Goal: Transaction & Acquisition: Purchase product/service

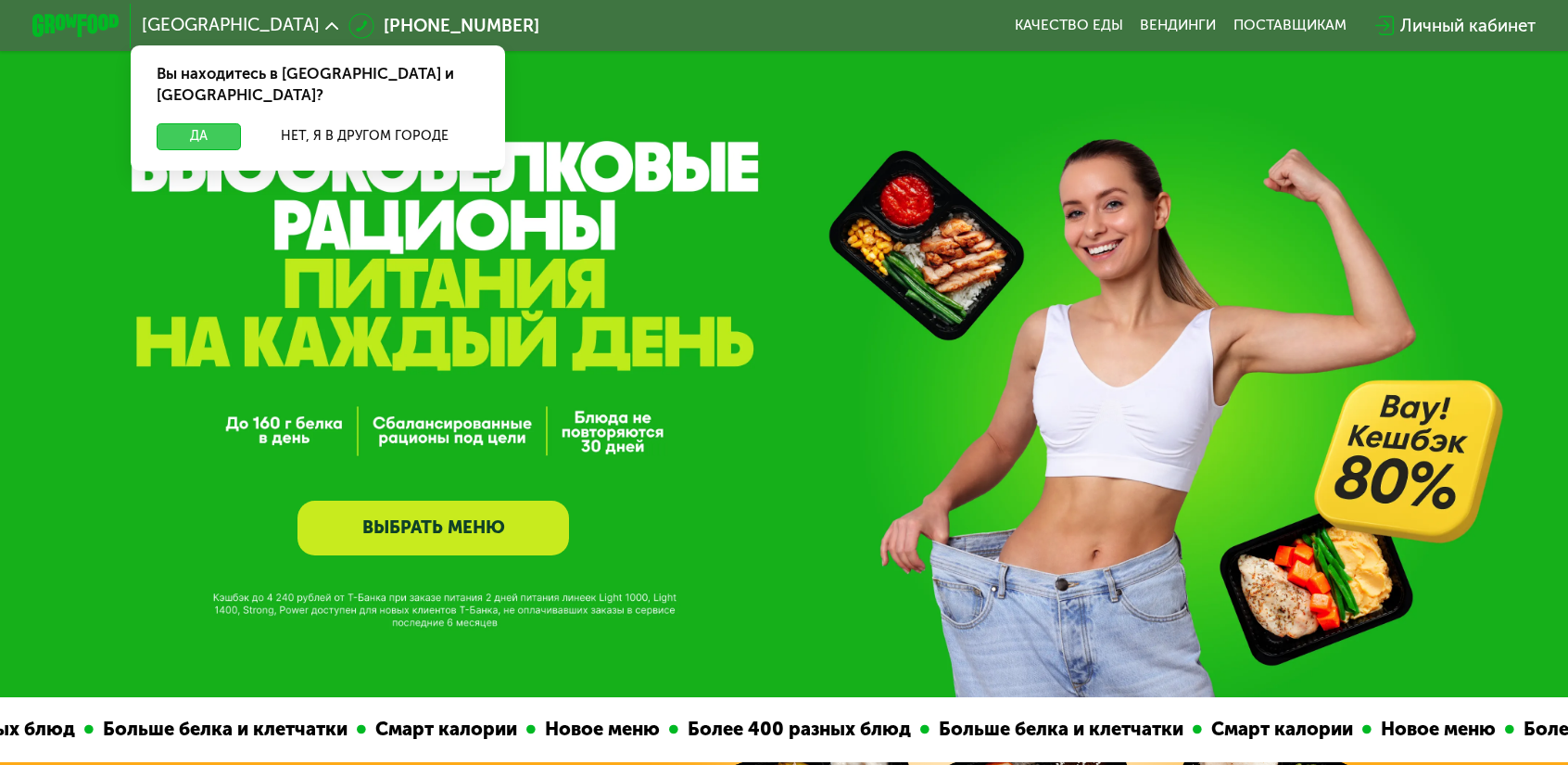
click at [241, 123] on button "Да" at bounding box center [199, 136] width 85 height 26
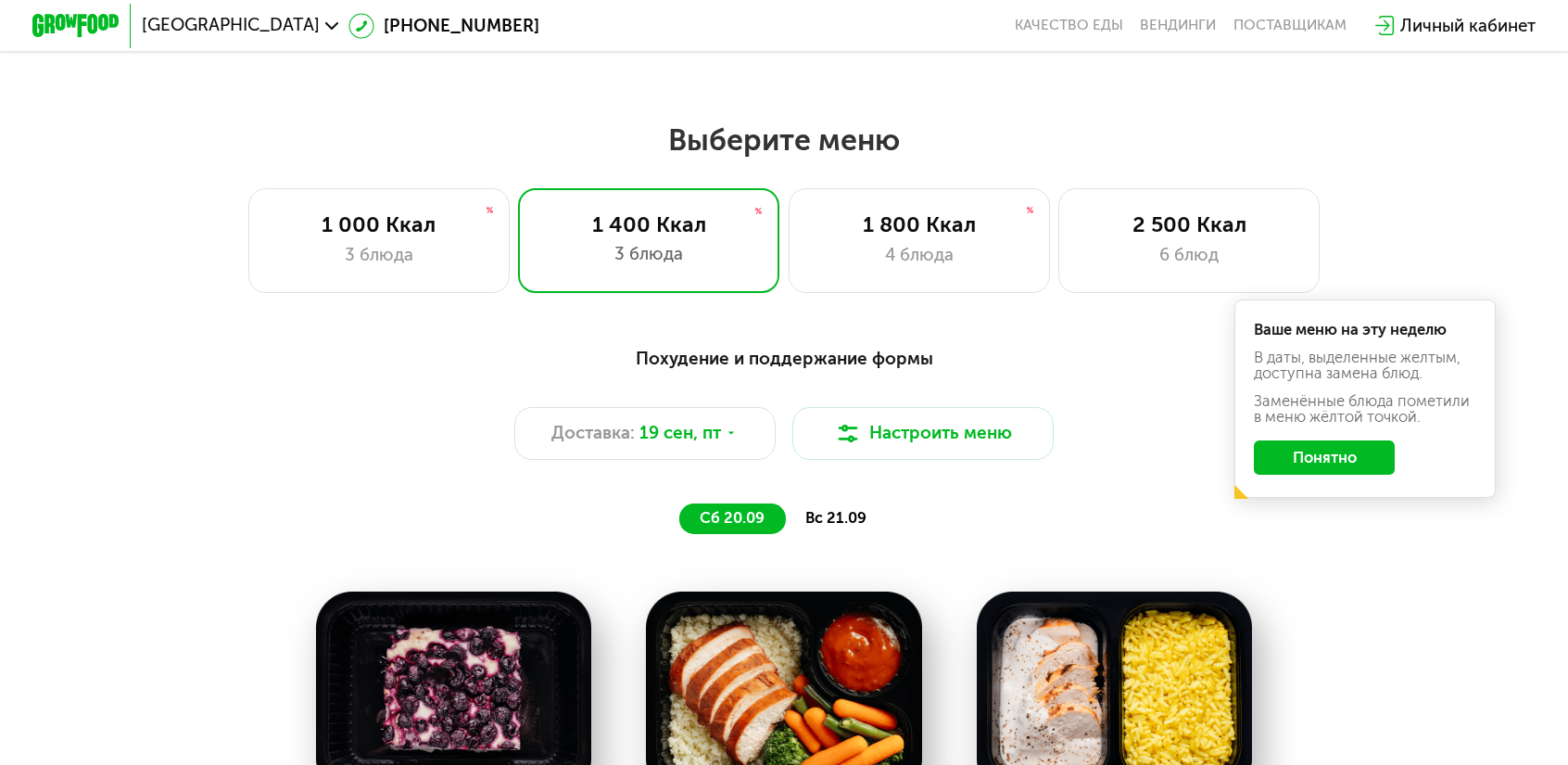
scroll to position [1298, 0]
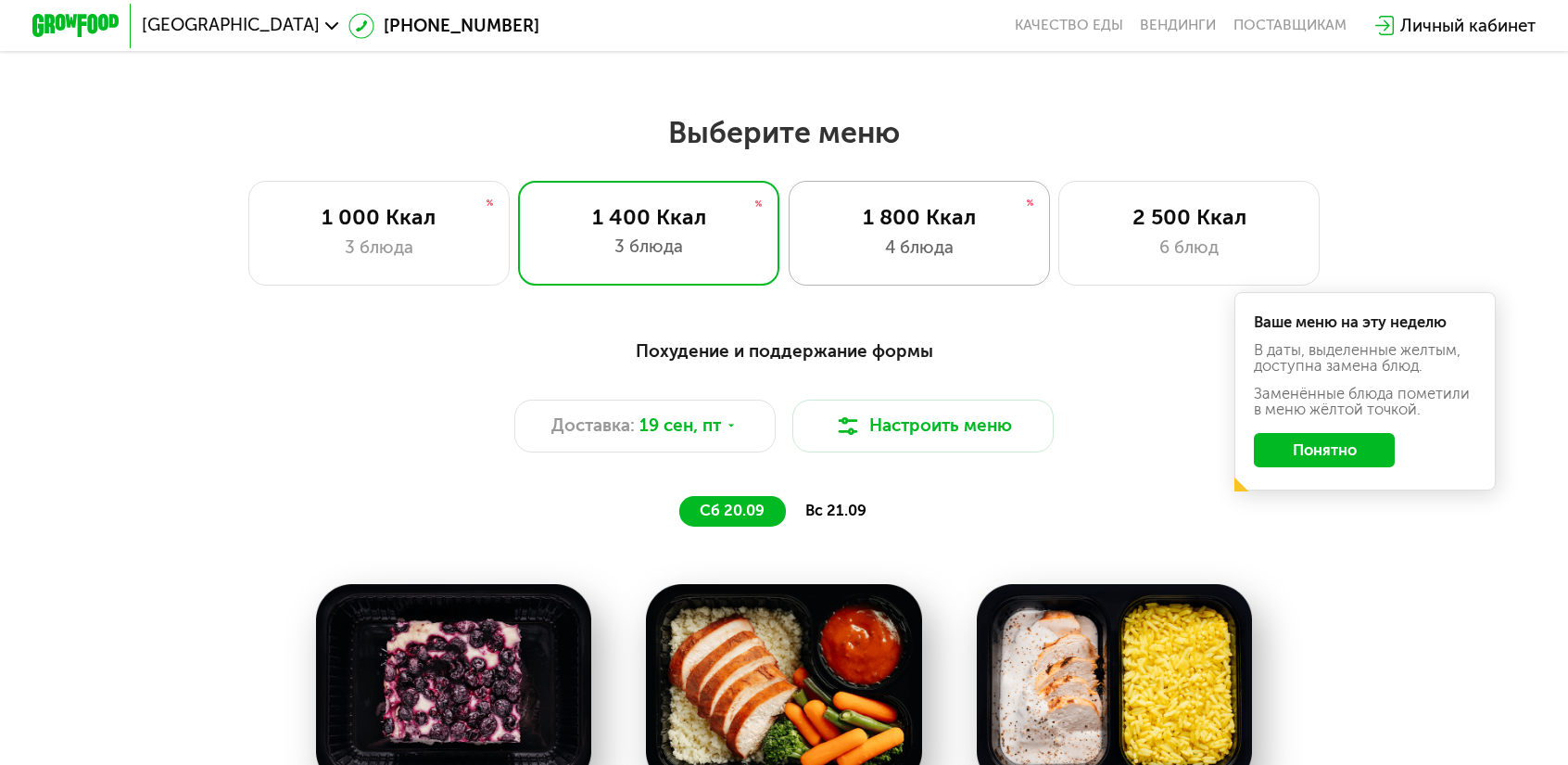
click at [955, 246] on div "1 800 Ккал 4 блюда" at bounding box center [918, 233] width 261 height 104
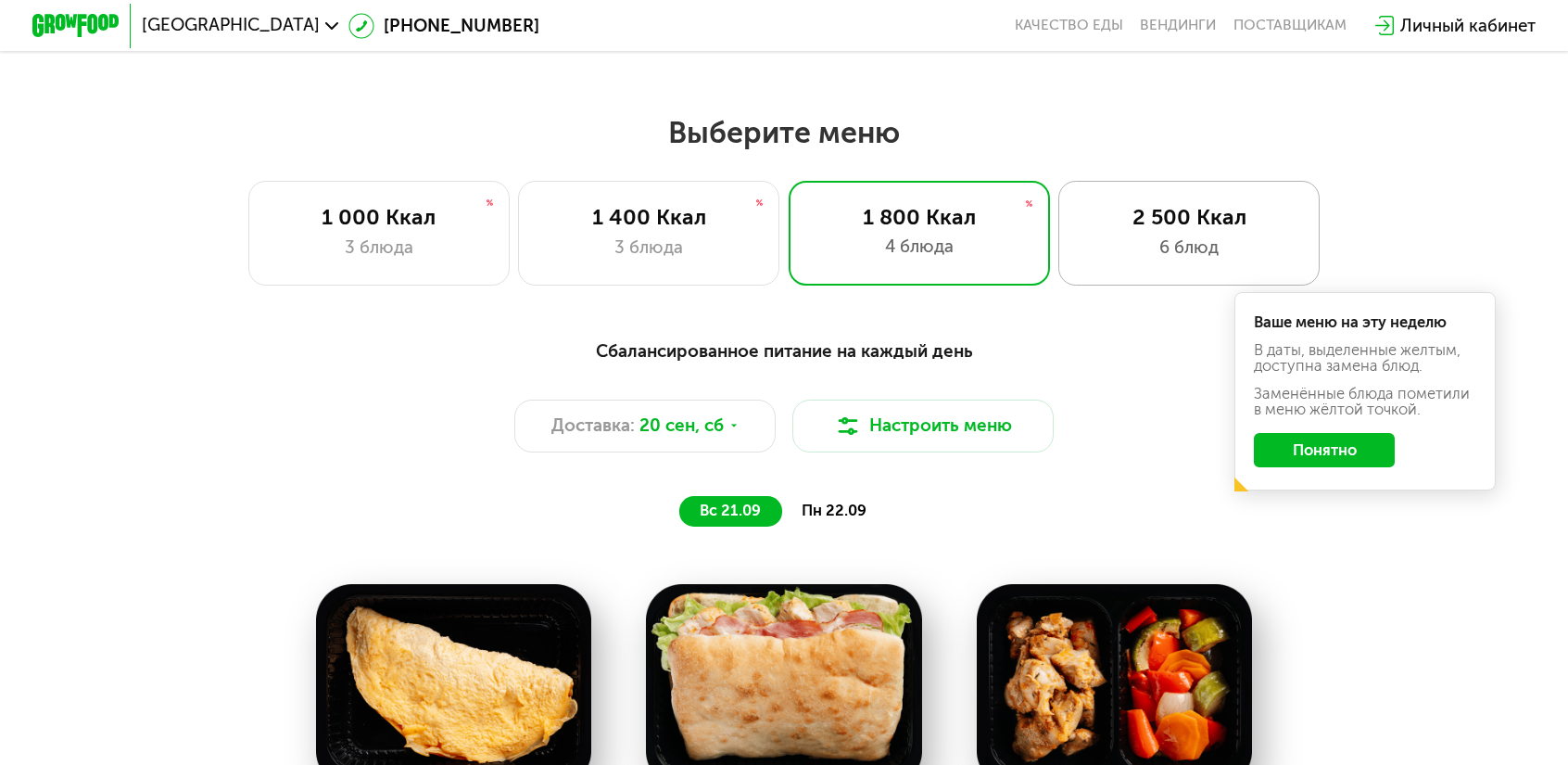
click at [1097, 211] on div "2 500 Ккал" at bounding box center [1189, 217] width 216 height 26
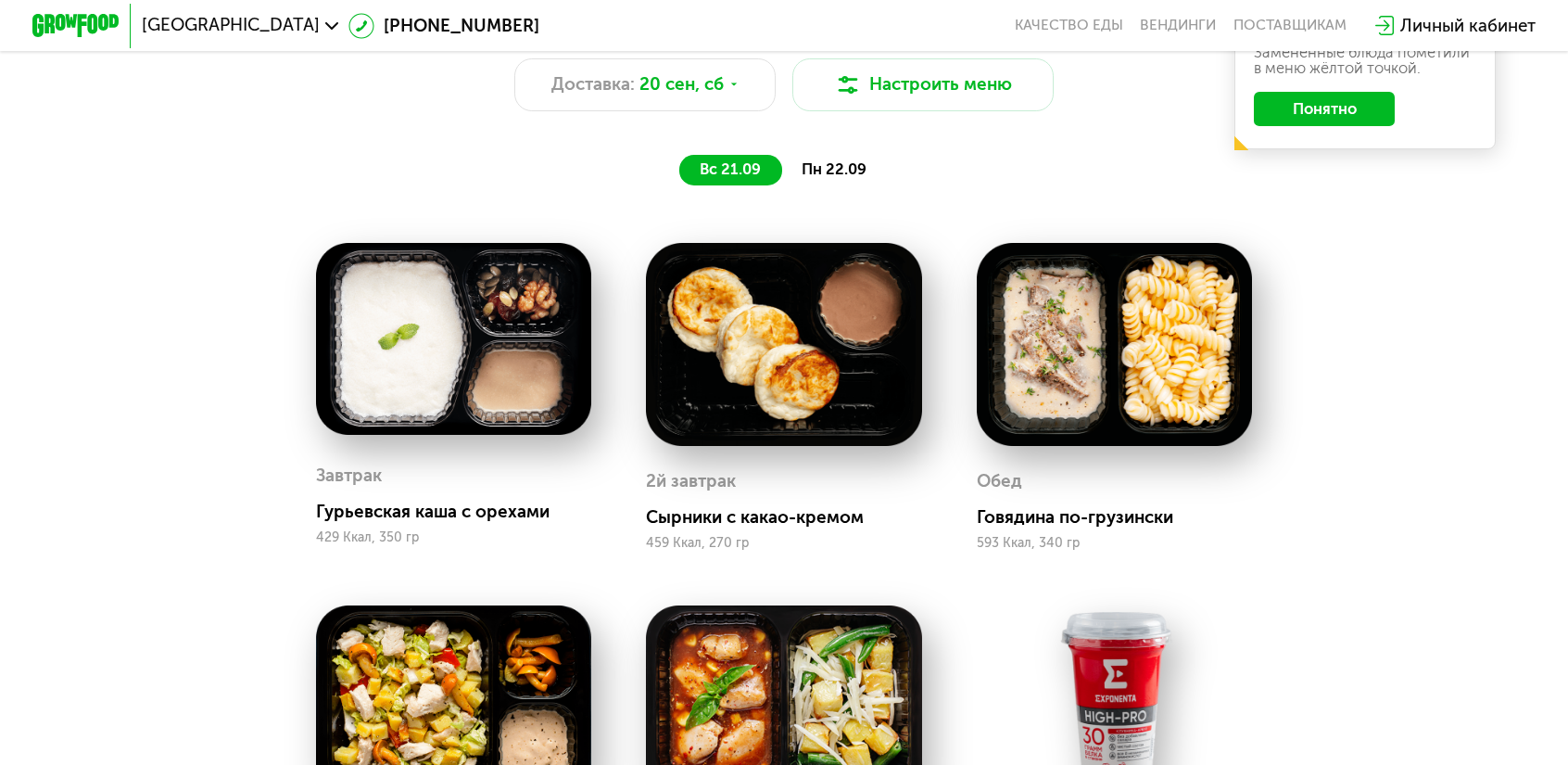
scroll to position [1669, 0]
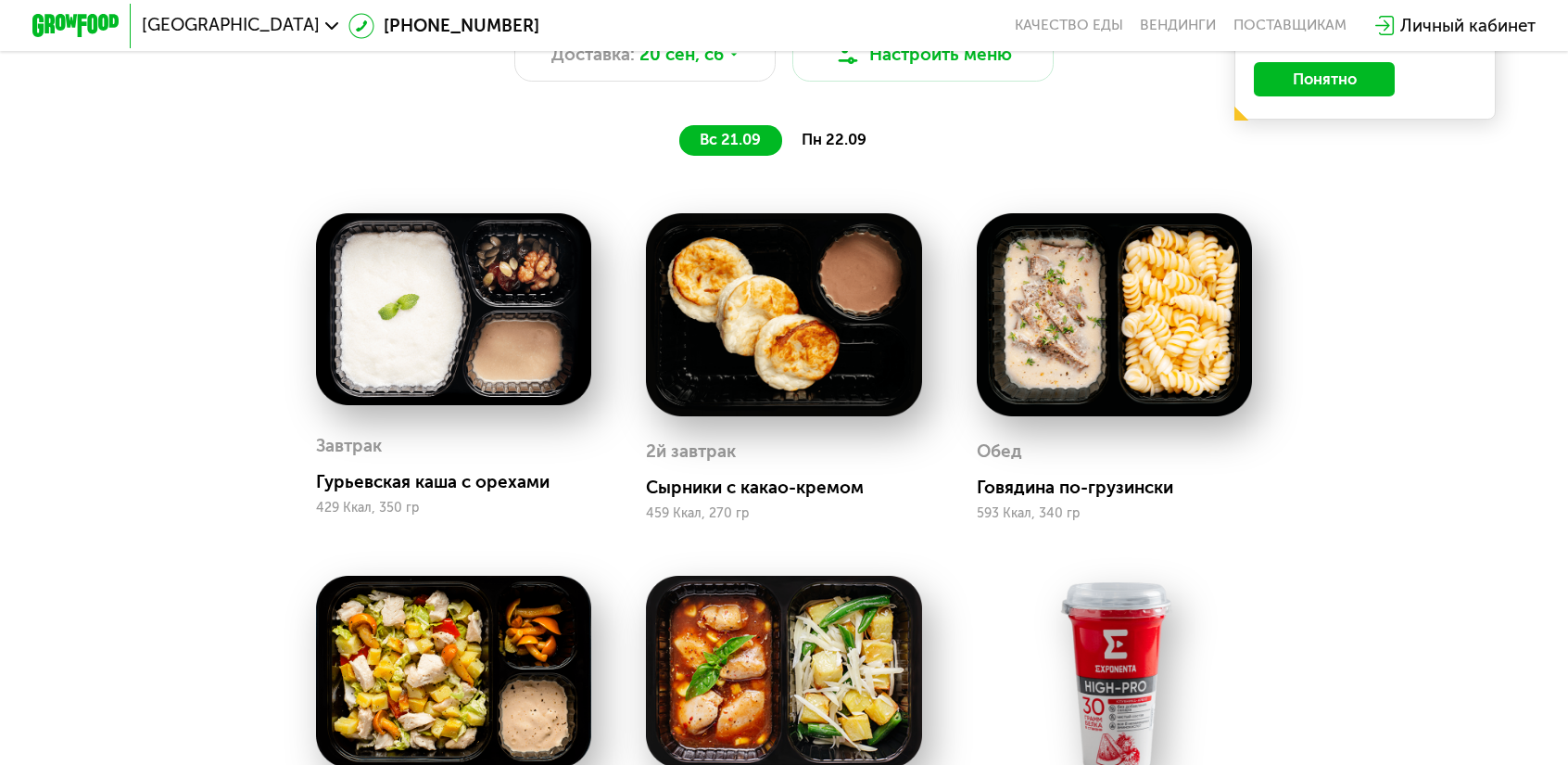
click at [815, 131] on span "пн 22.09" at bounding box center [834, 140] width 65 height 18
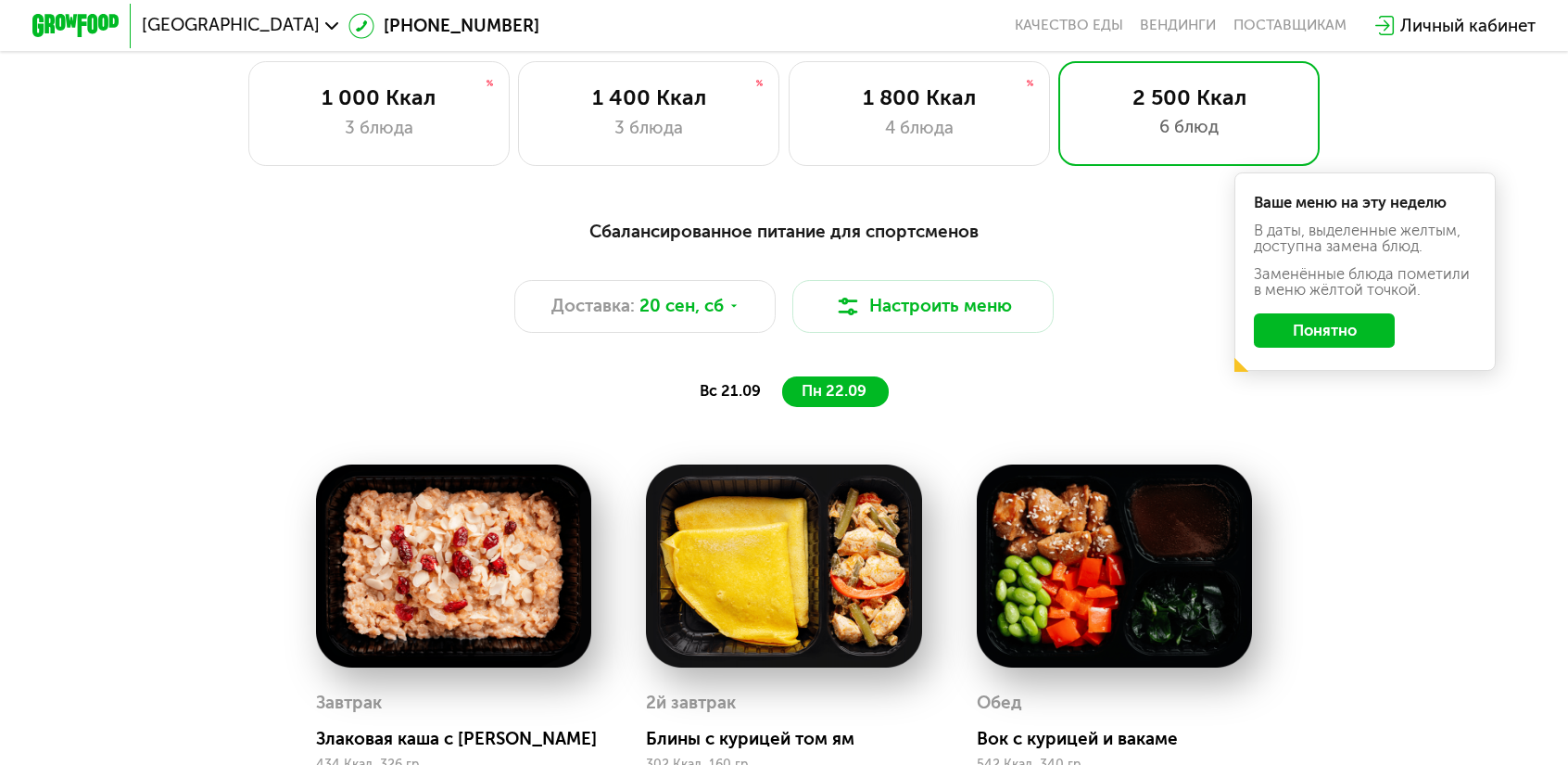
scroll to position [1390, 0]
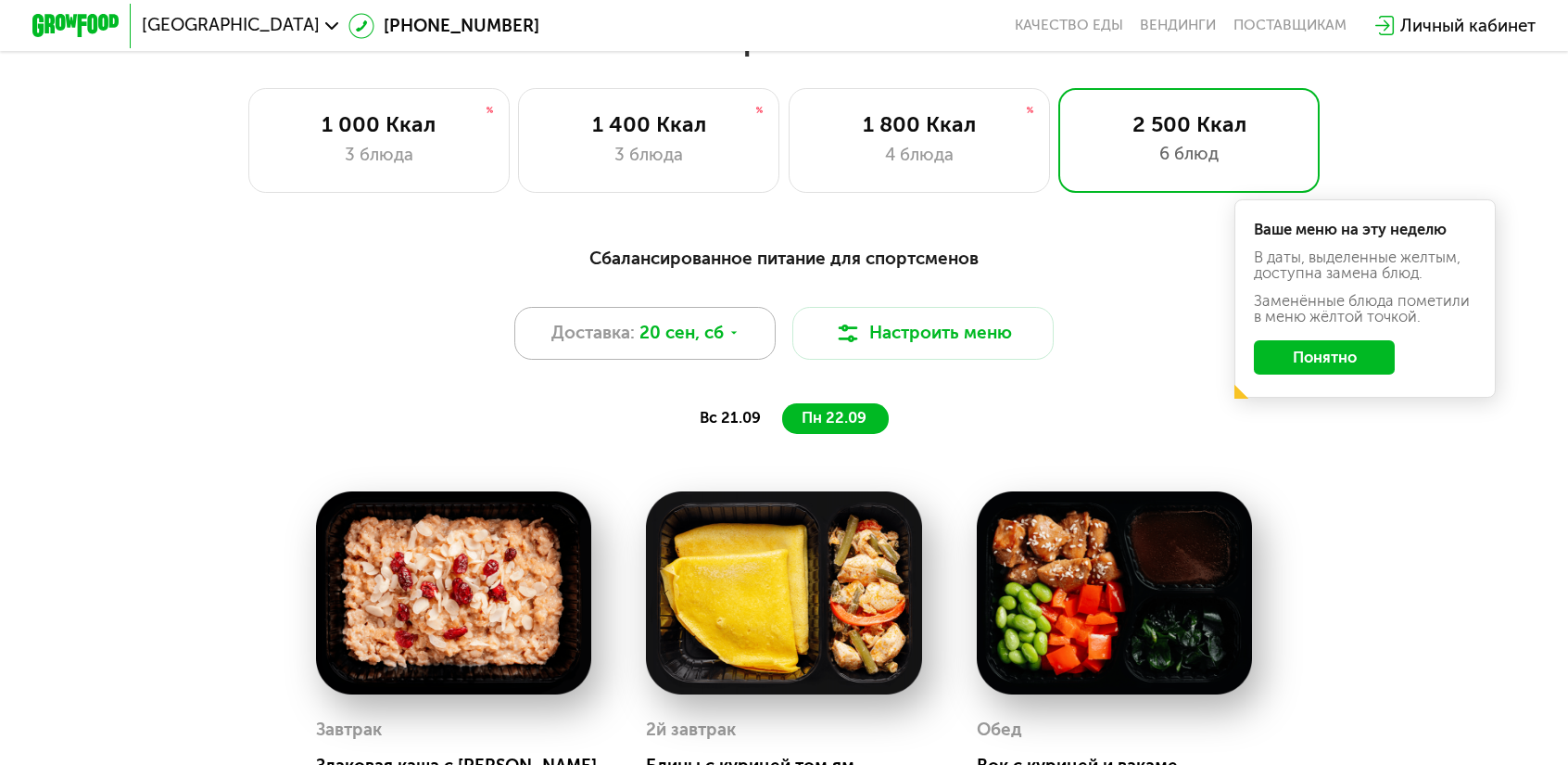
click at [743, 307] on div "Доставка: 20 сен, сб" at bounding box center [644, 333] width 261 height 52
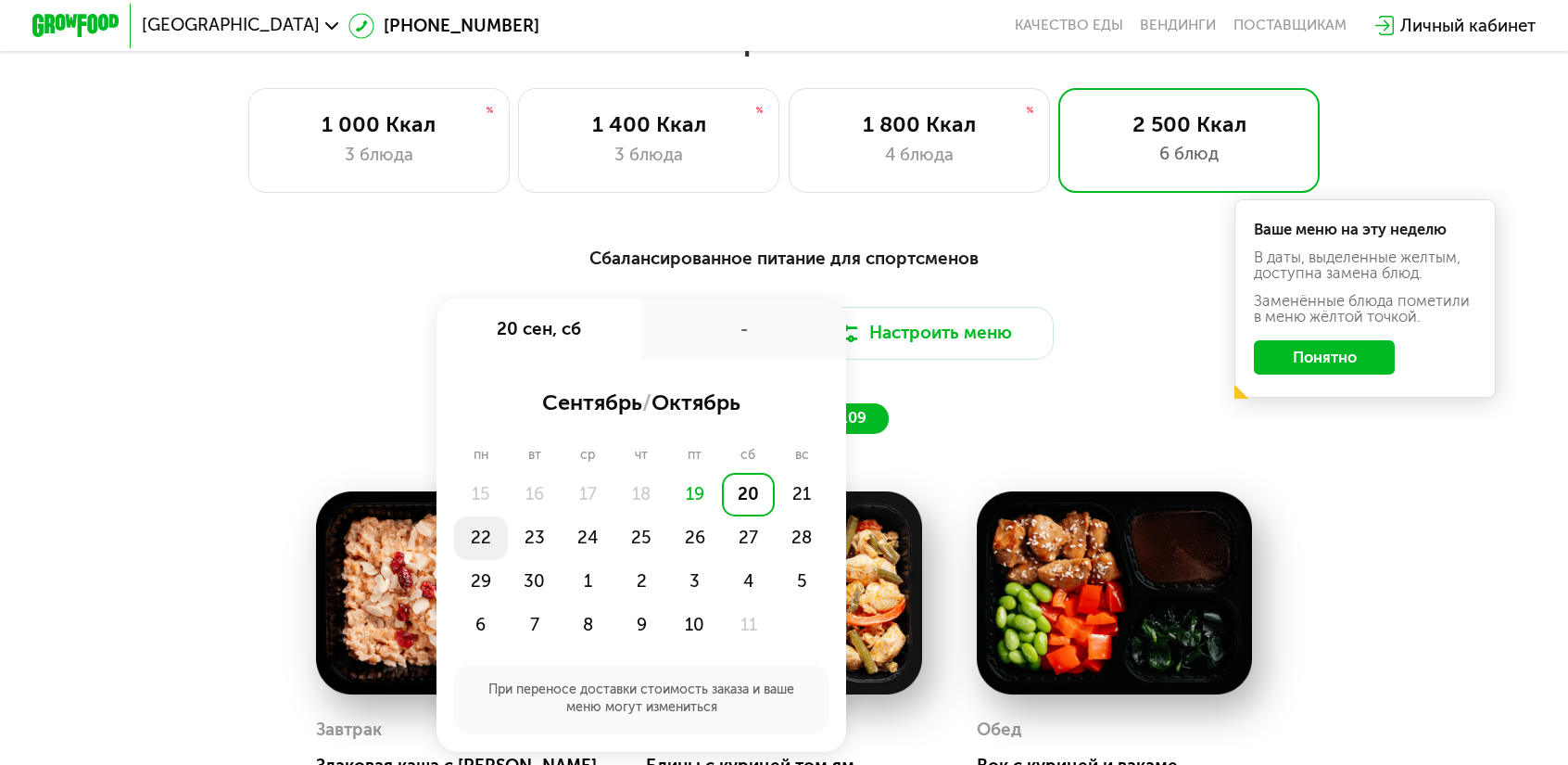
click at [508, 516] on div "22" at bounding box center [480, 538] width 54 height 43
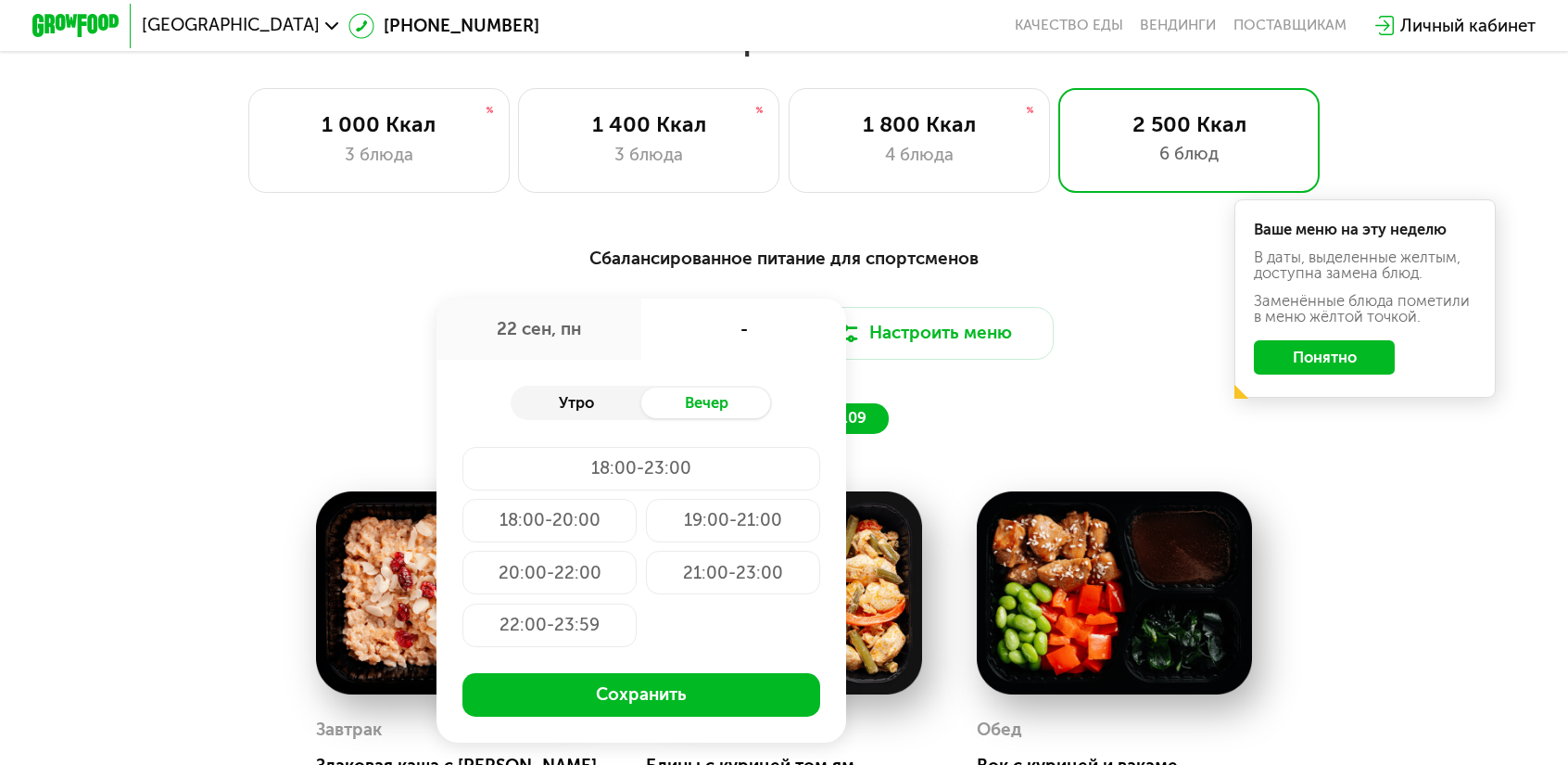
click at [619, 388] on div "Утро" at bounding box center [576, 403] width 131 height 31
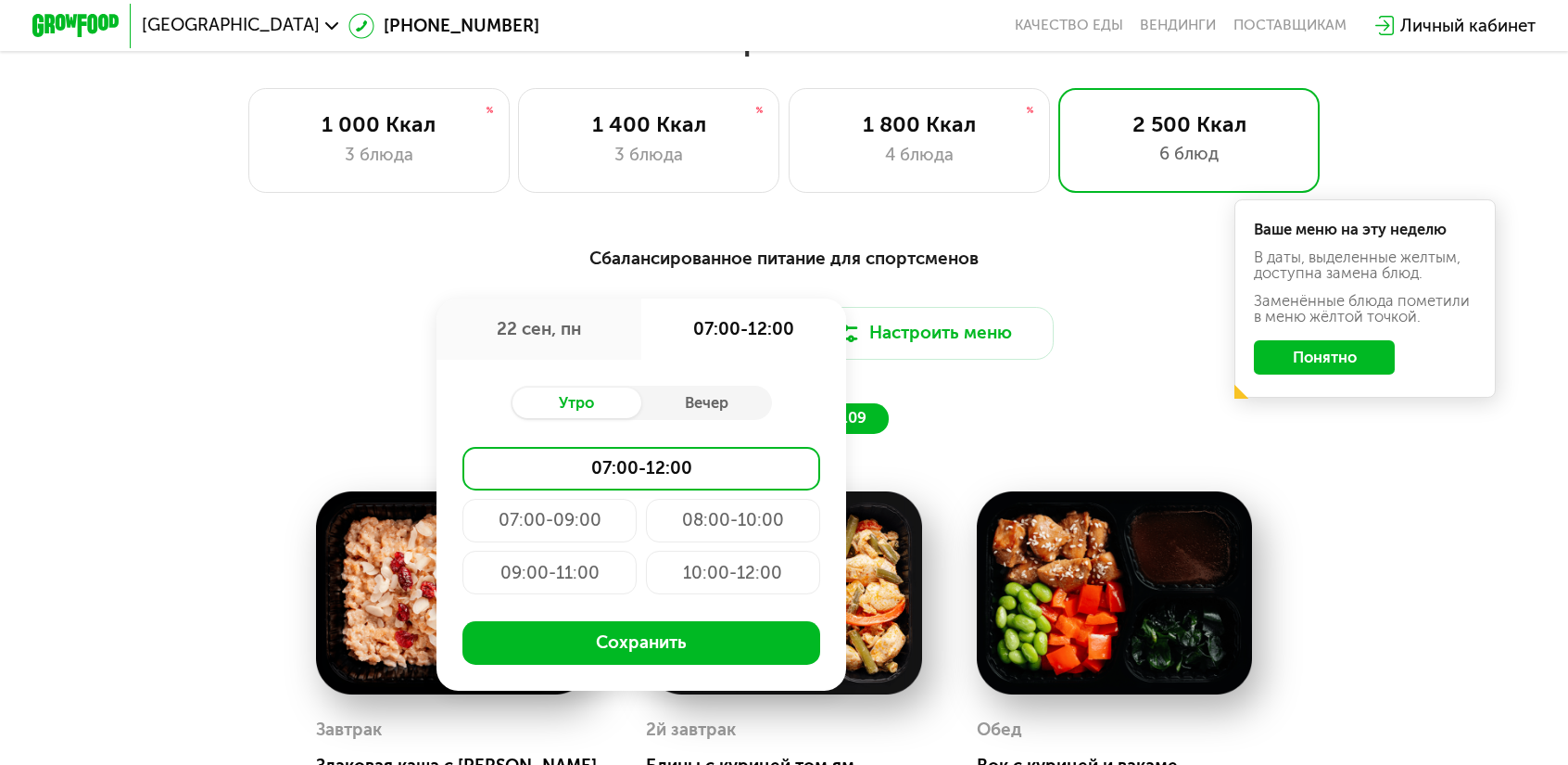
click at [766, 550] on div "10:00-12:00" at bounding box center [732, 572] width 174 height 43
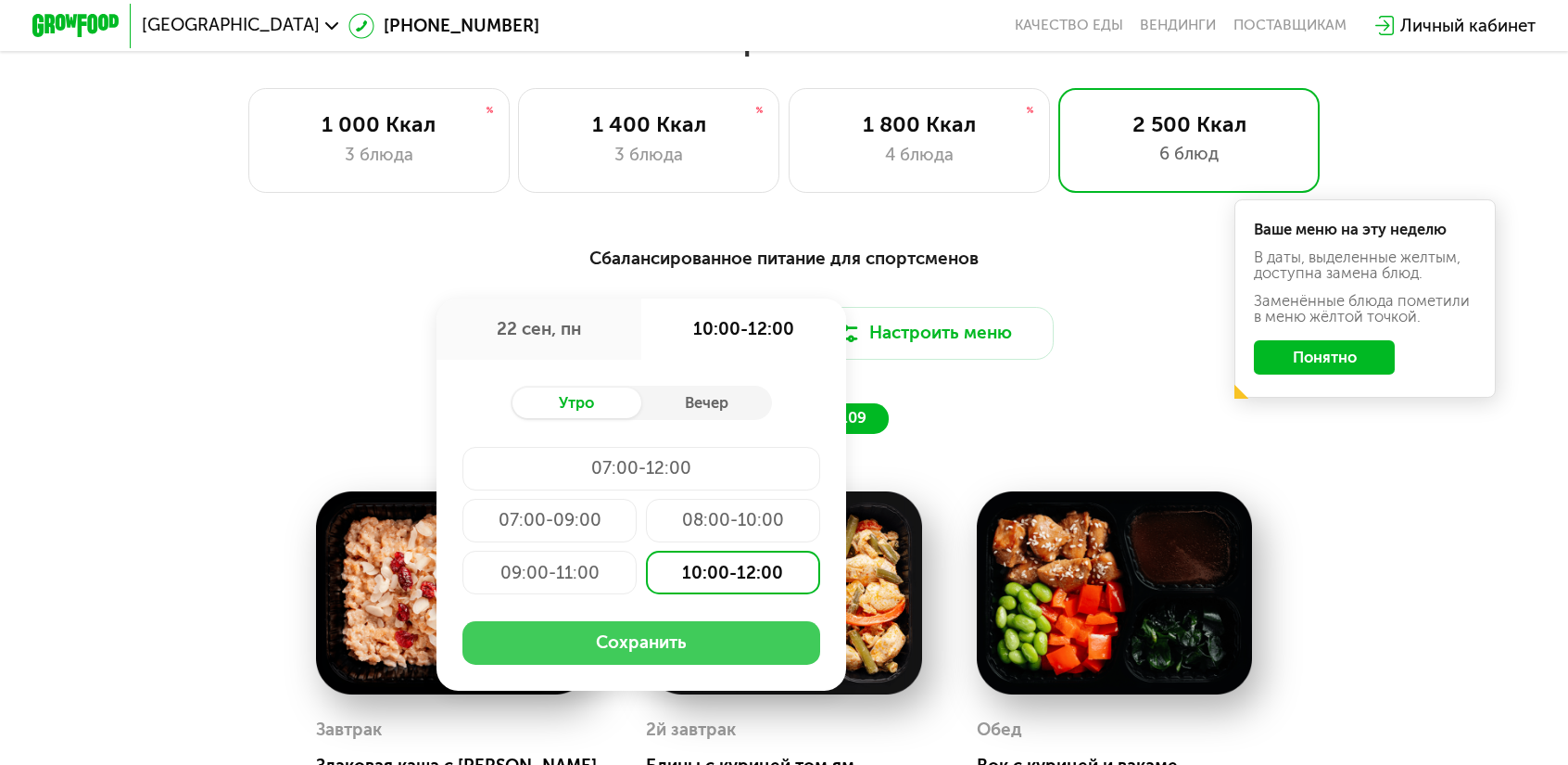
click at [723, 621] on button "Сохранить" at bounding box center [641, 643] width 356 height 43
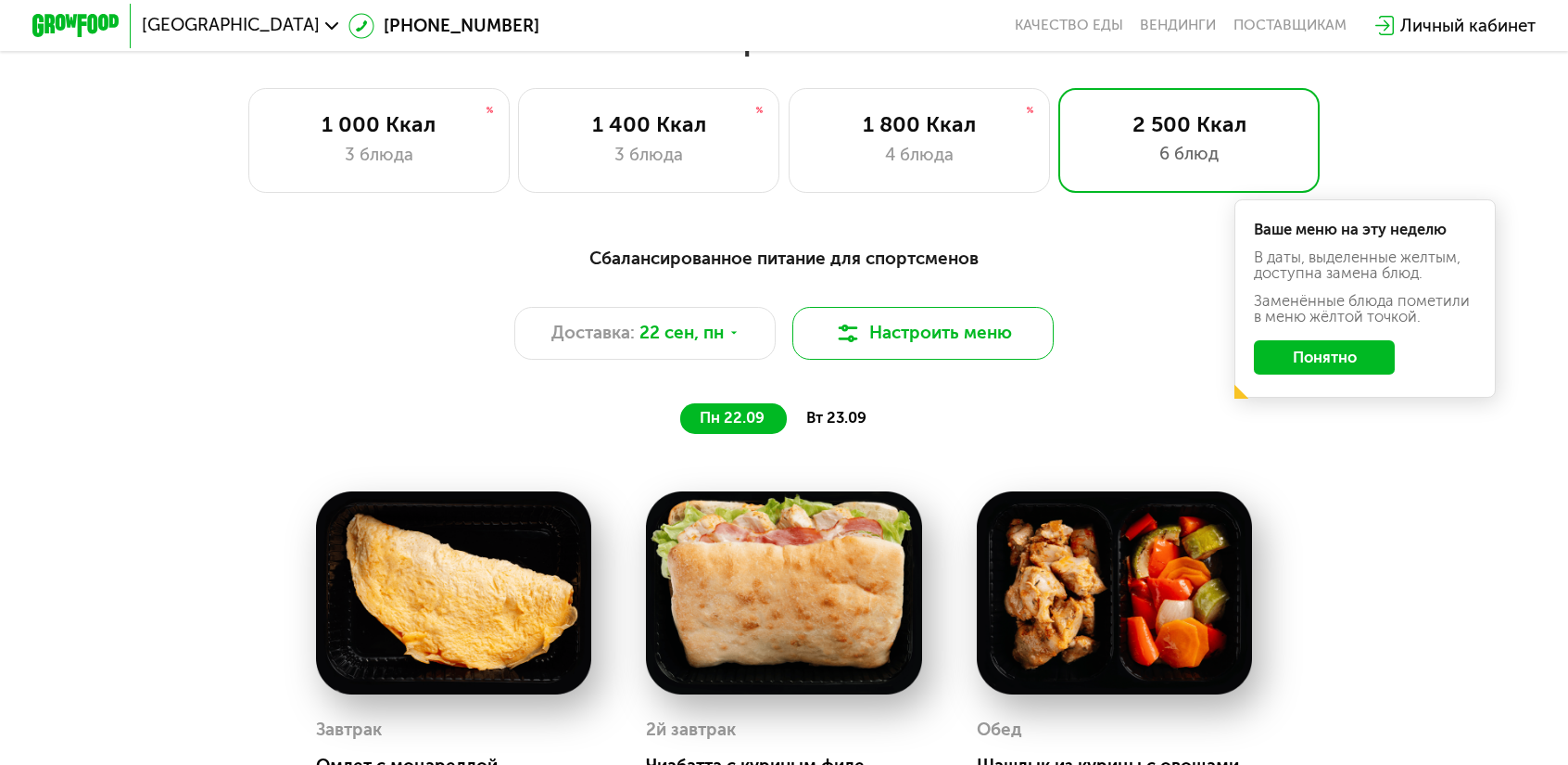
click at [991, 307] on button "Настроить меню" at bounding box center [922, 333] width 261 height 52
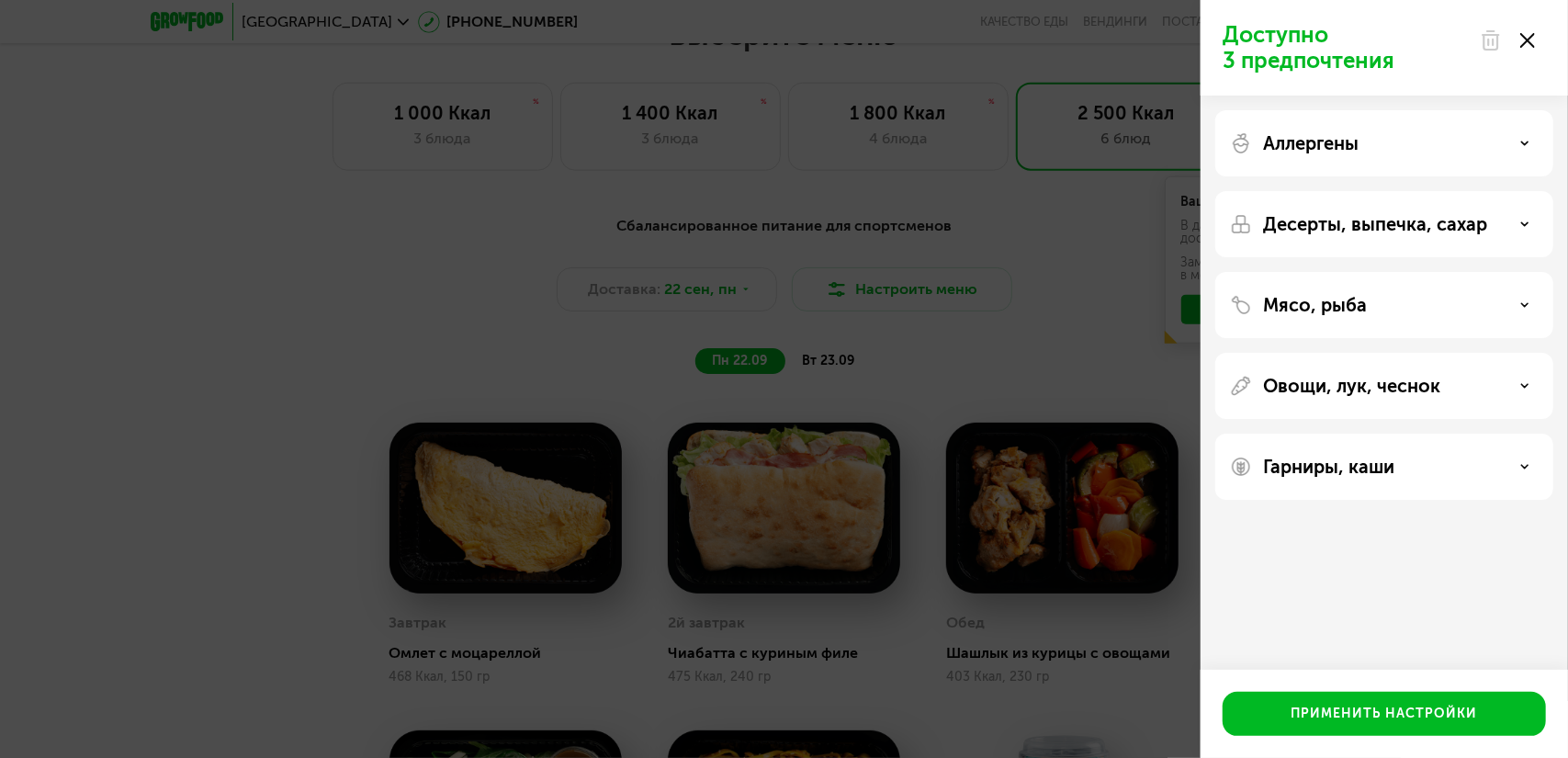
click at [1524, 142] on use at bounding box center [1525, 142] width 7 height 3
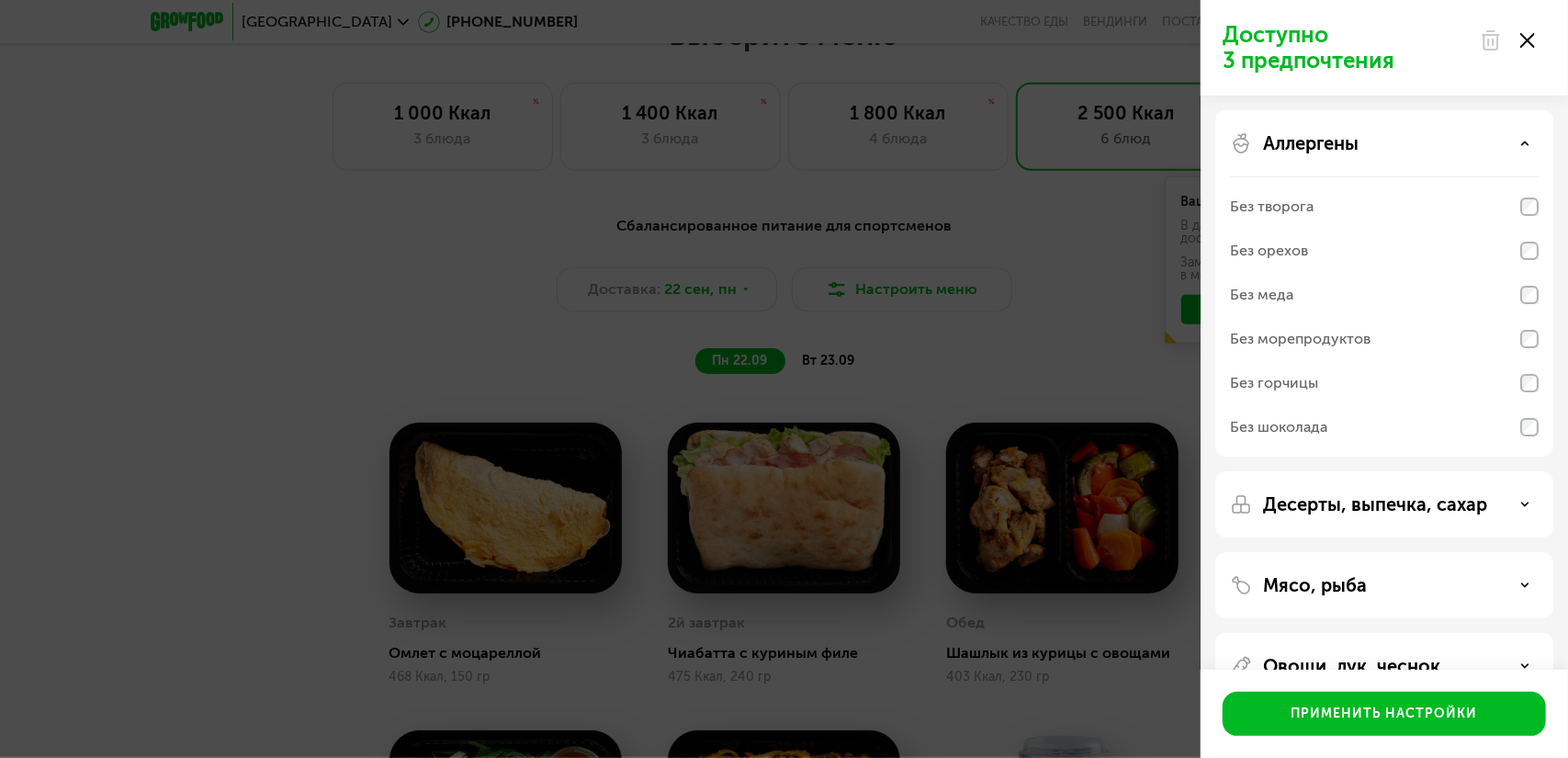
click at [1527, 141] on icon at bounding box center [1524, 142] width 9 height 9
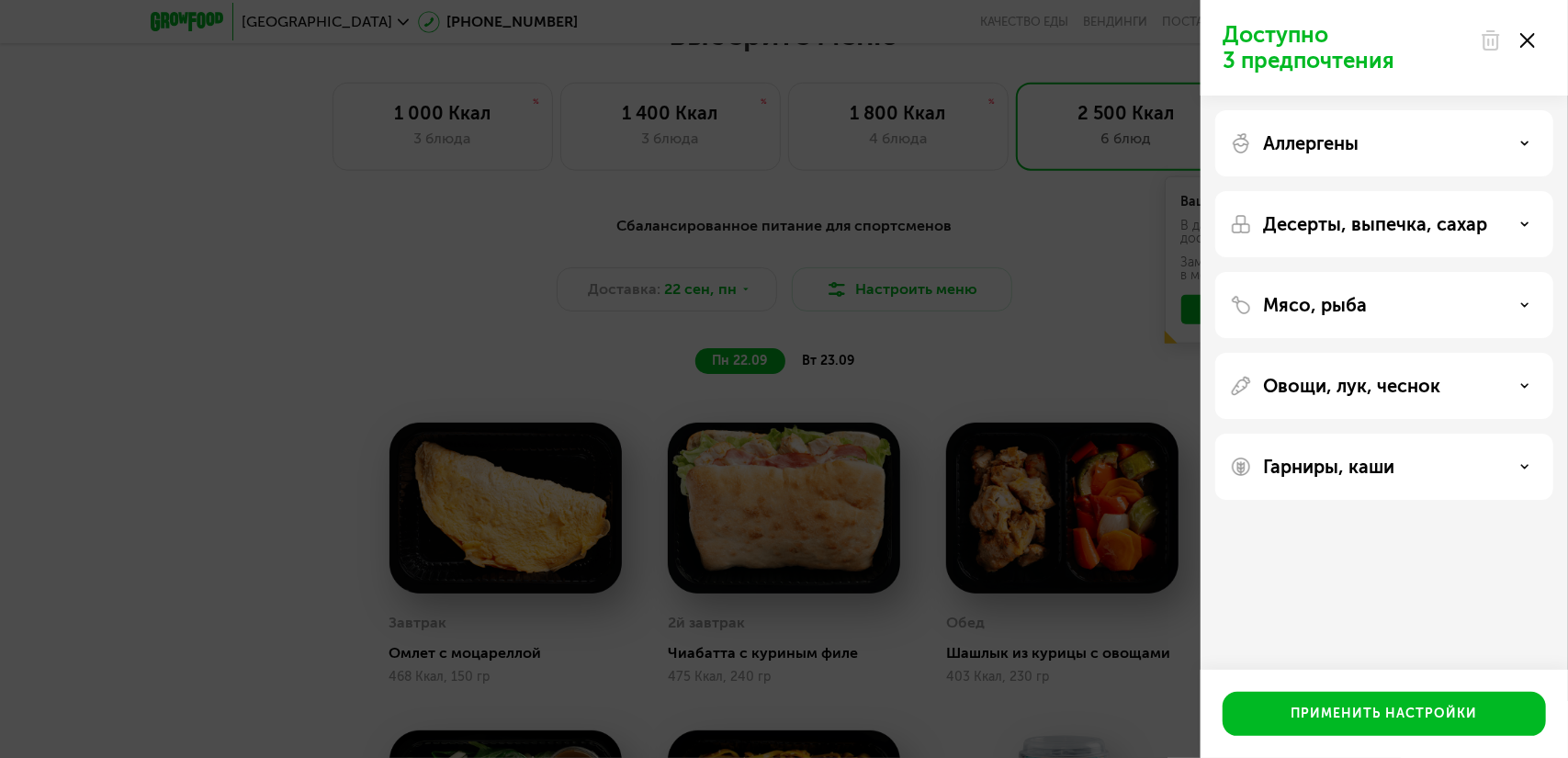
click at [1525, 225] on use at bounding box center [1525, 223] width 7 height 3
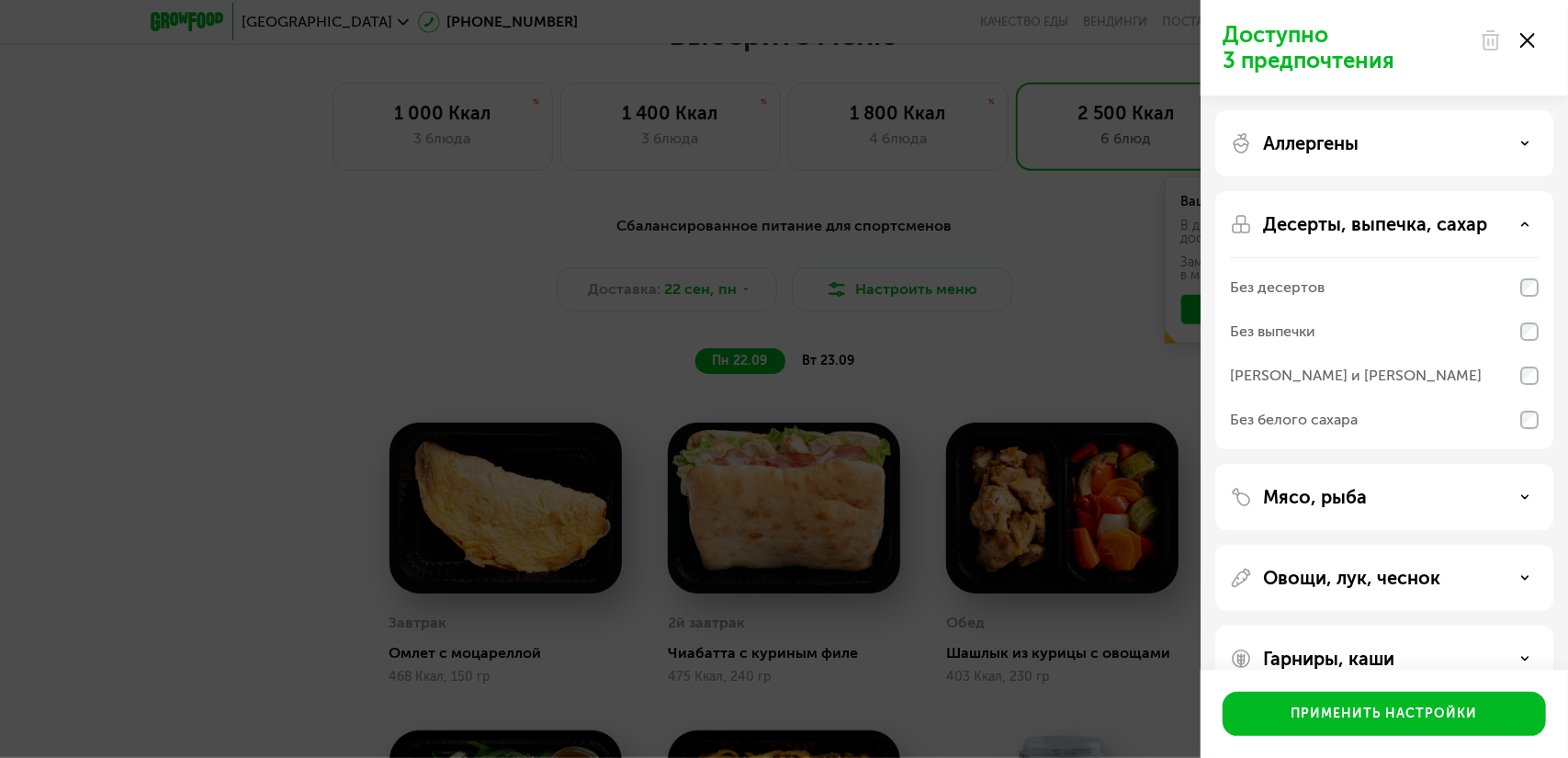
click at [1525, 225] on use at bounding box center [1525, 223] width 7 height 3
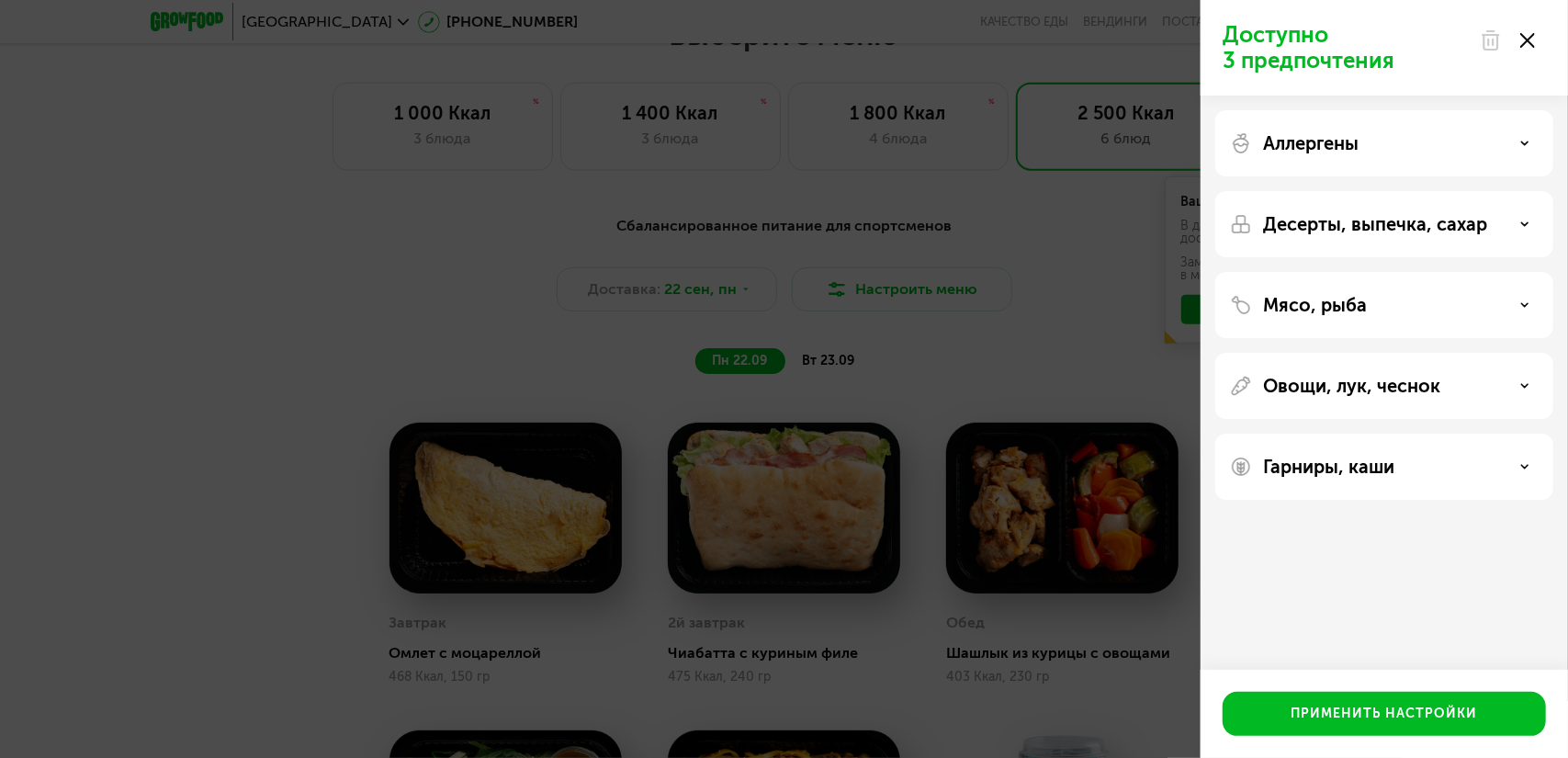
click at [1525, 225] on use at bounding box center [1525, 223] width 7 height 3
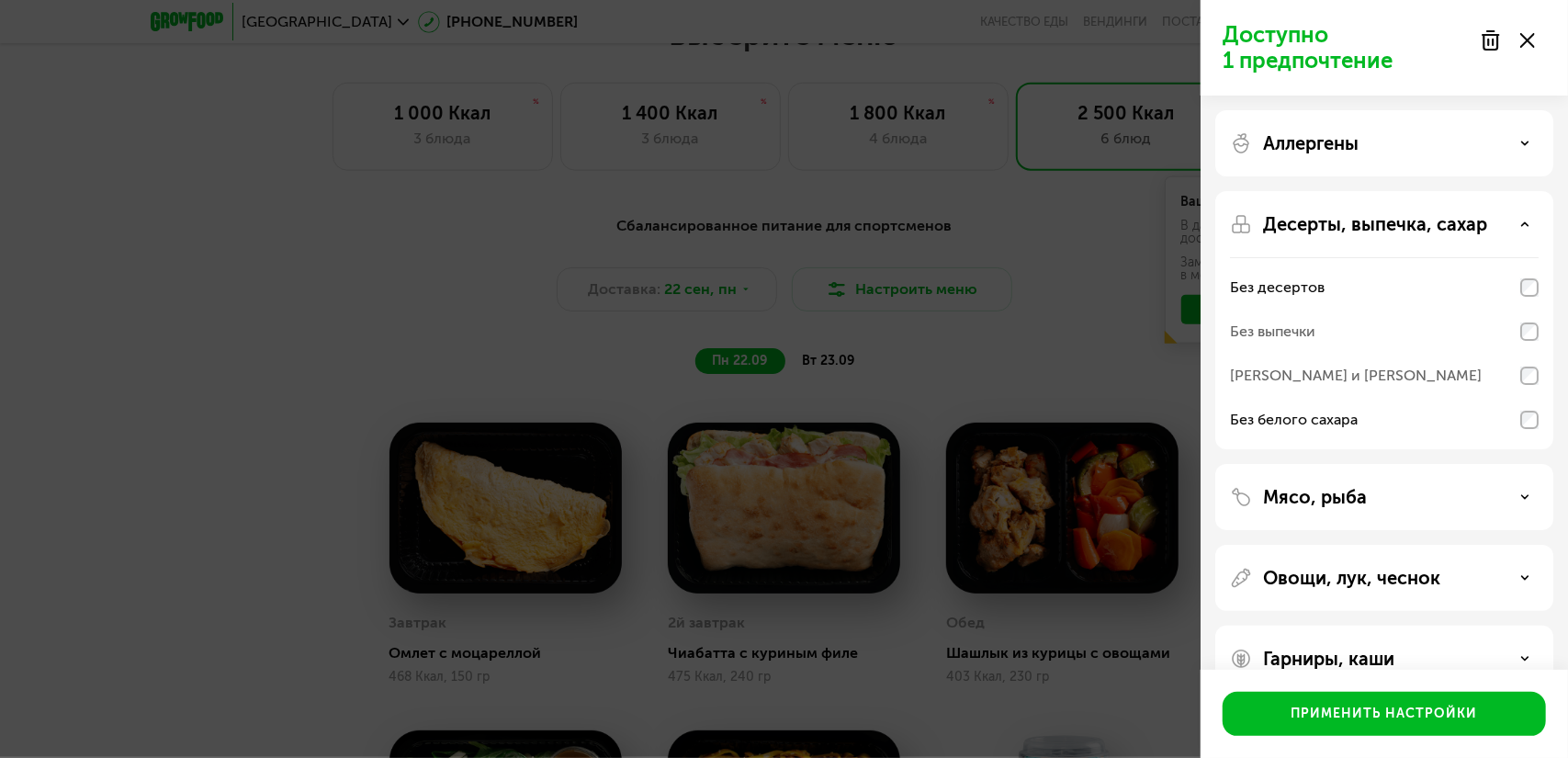
click at [1529, 340] on div "Без выпечки" at bounding box center [1385, 331] width 308 height 44
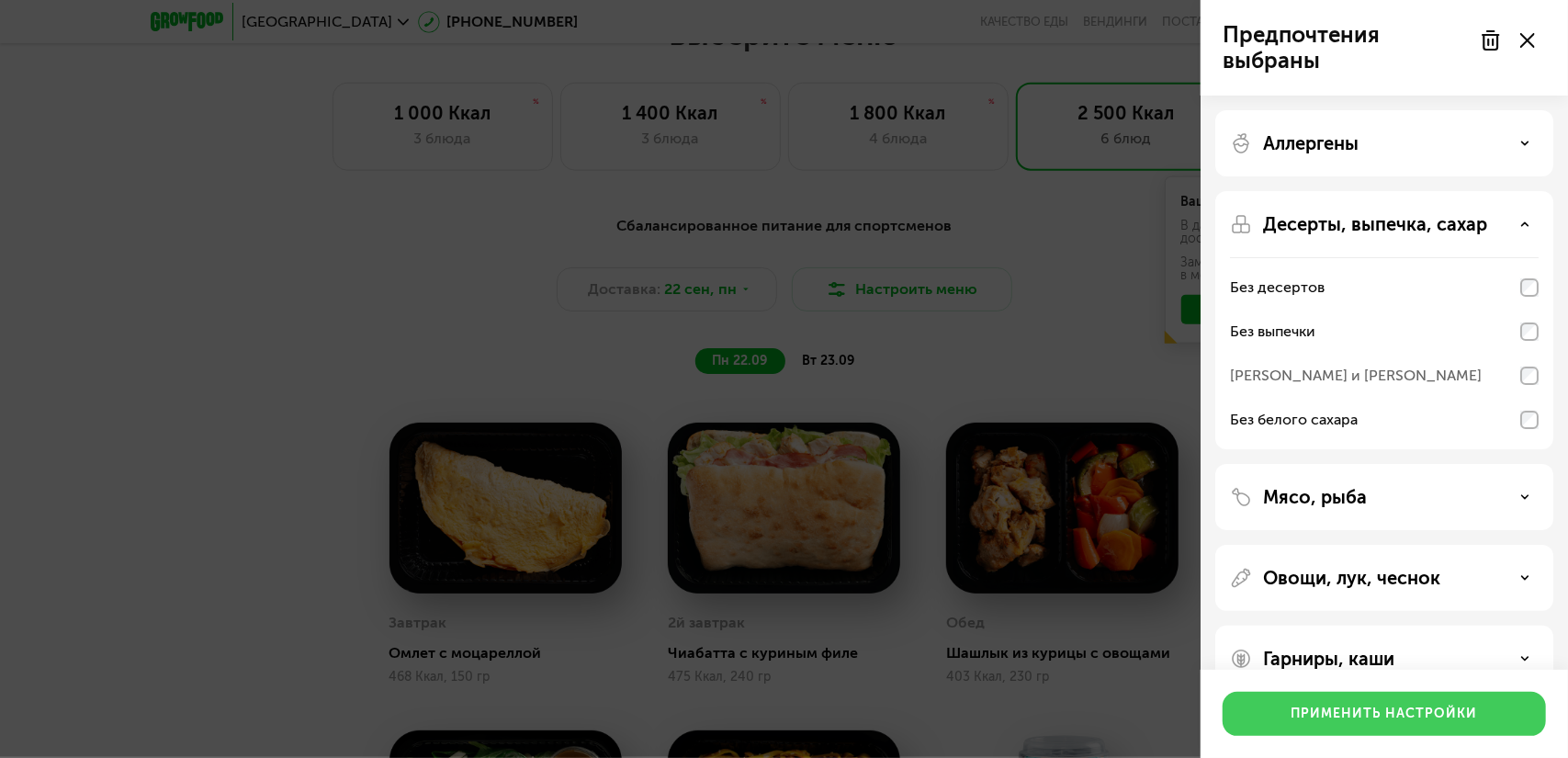
click at [1343, 717] on div "Применить настройки" at bounding box center [1385, 713] width 186 height 19
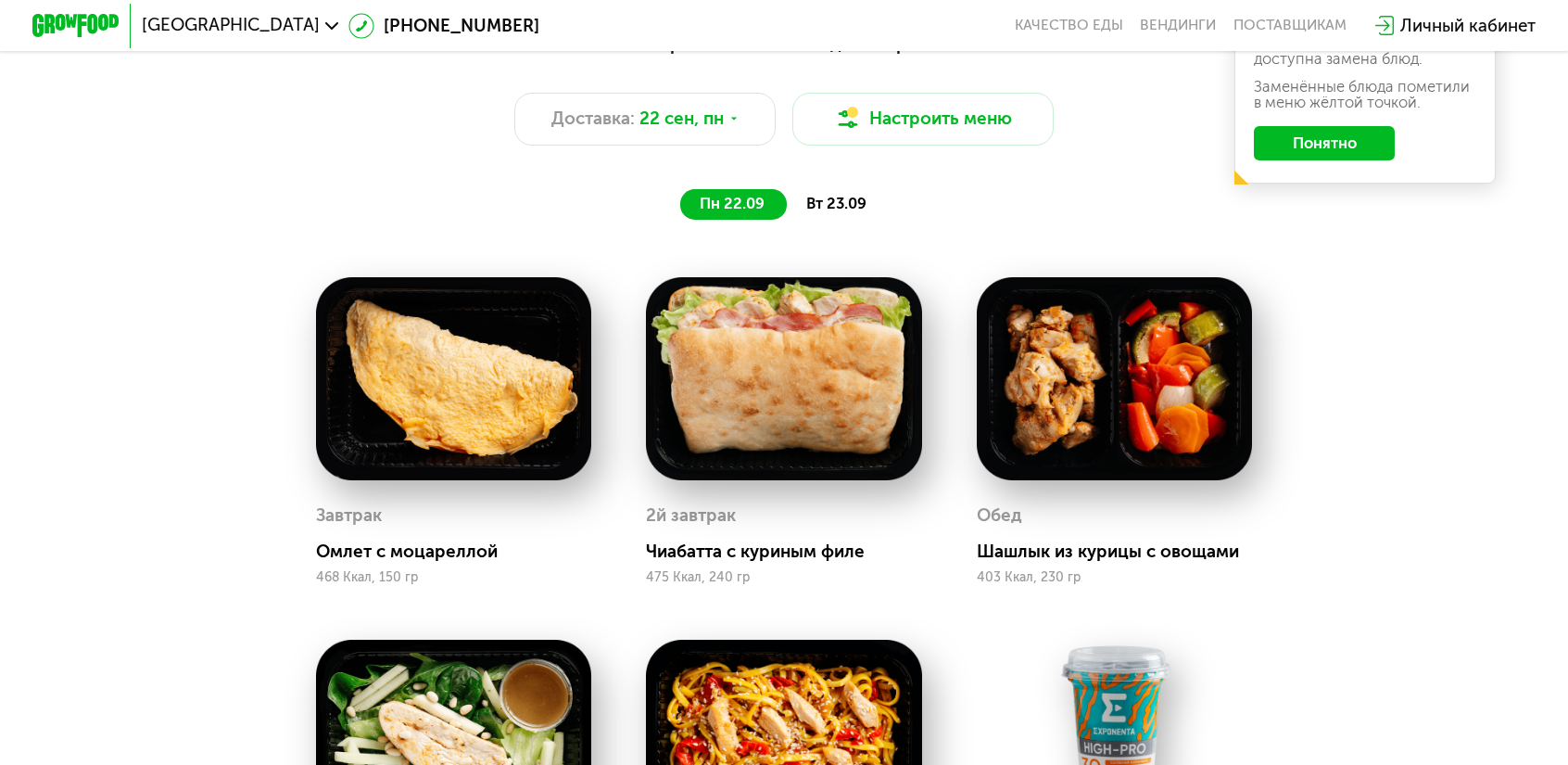
scroll to position [1575, 0]
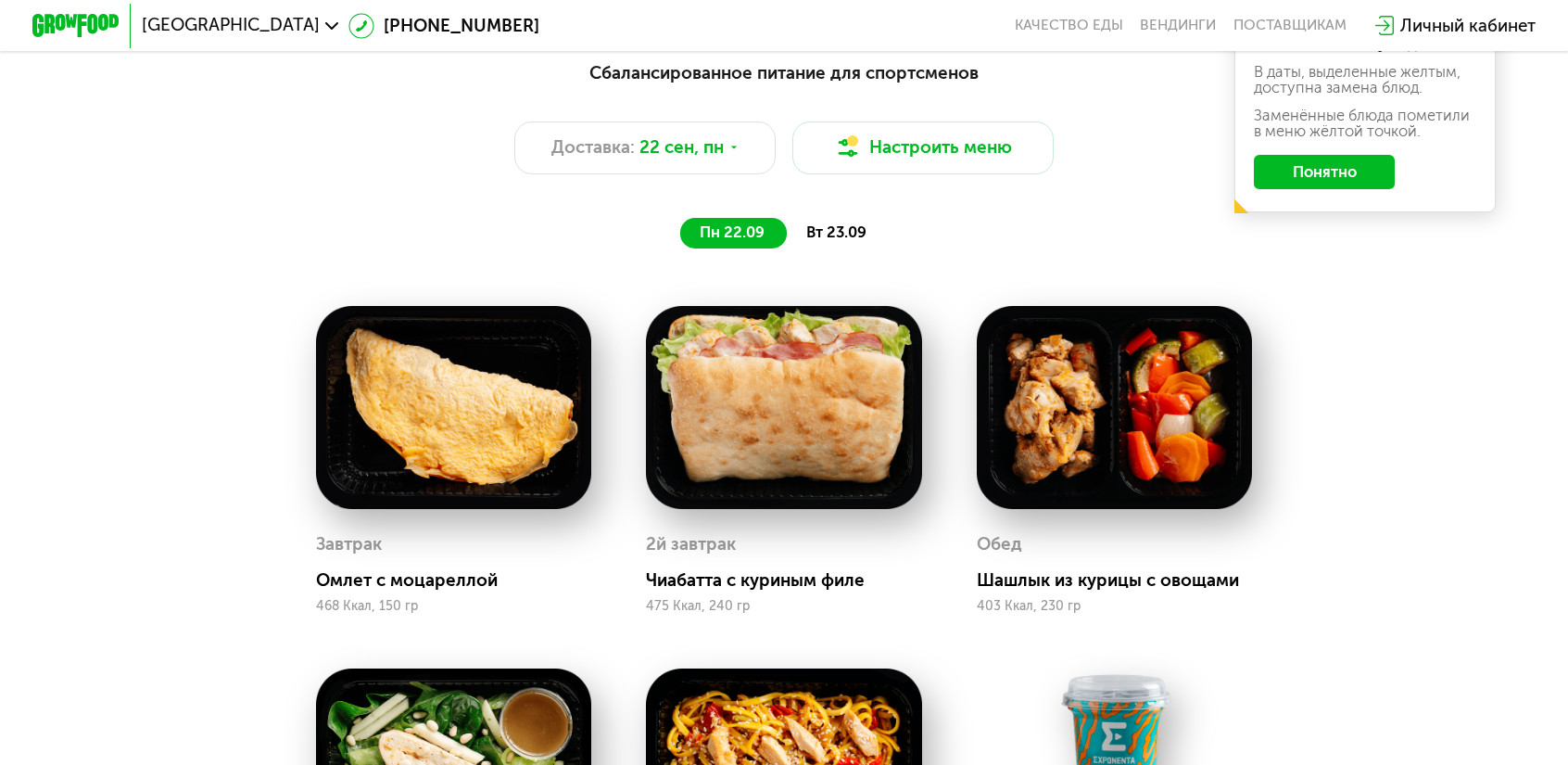
click at [846, 192] on div "Сбалансированное питание для спортсменов Доставка: 22 сен, пн Настроить меню пн…" at bounding box center [784, 153] width 1315 height 214
click at [846, 223] on span "вт 23.09" at bounding box center [836, 232] width 60 height 18
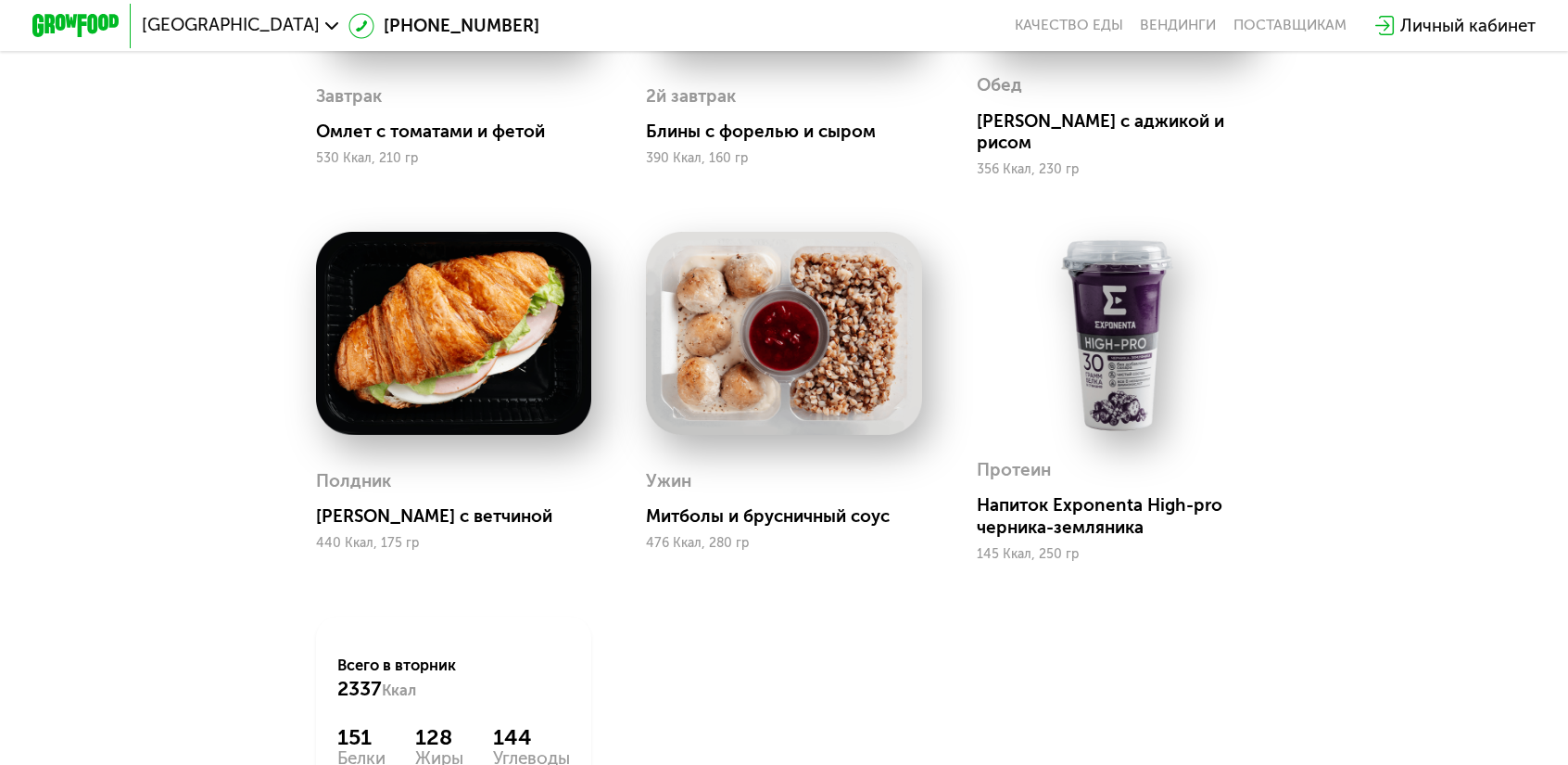
scroll to position [2318, 0]
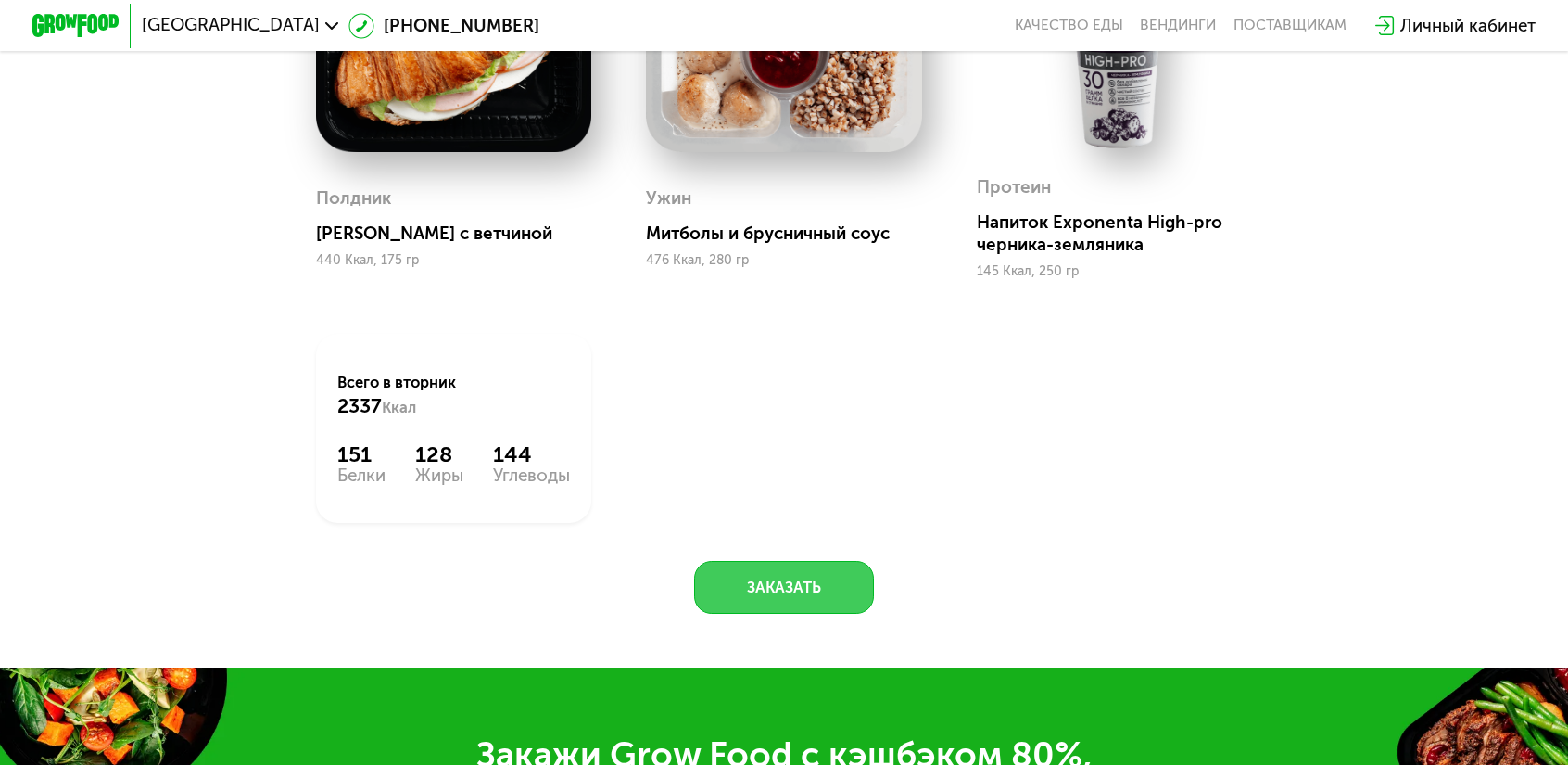
click at [811, 561] on button "Заказать" at bounding box center [784, 587] width 181 height 52
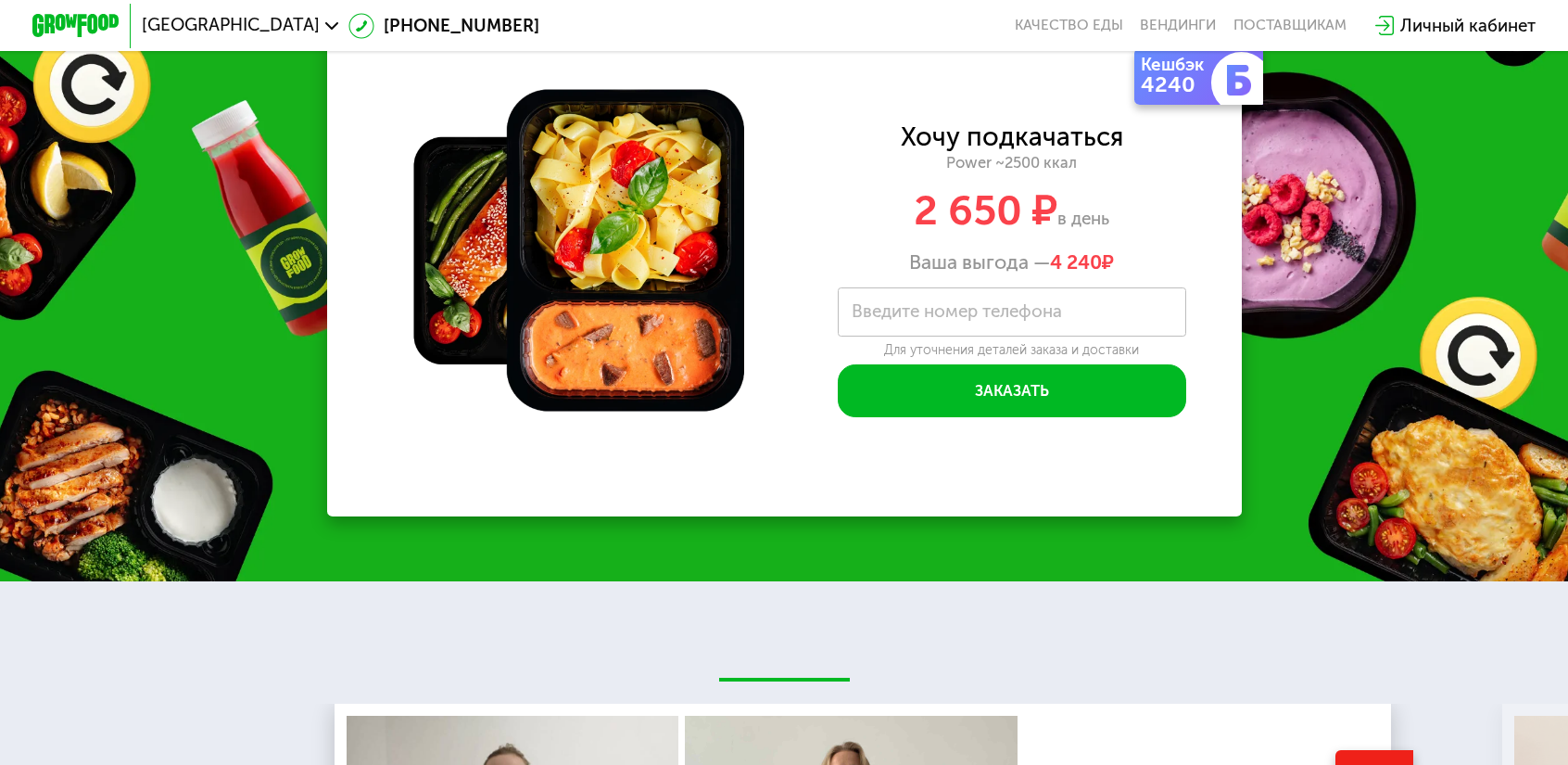
scroll to position [3296, 0]
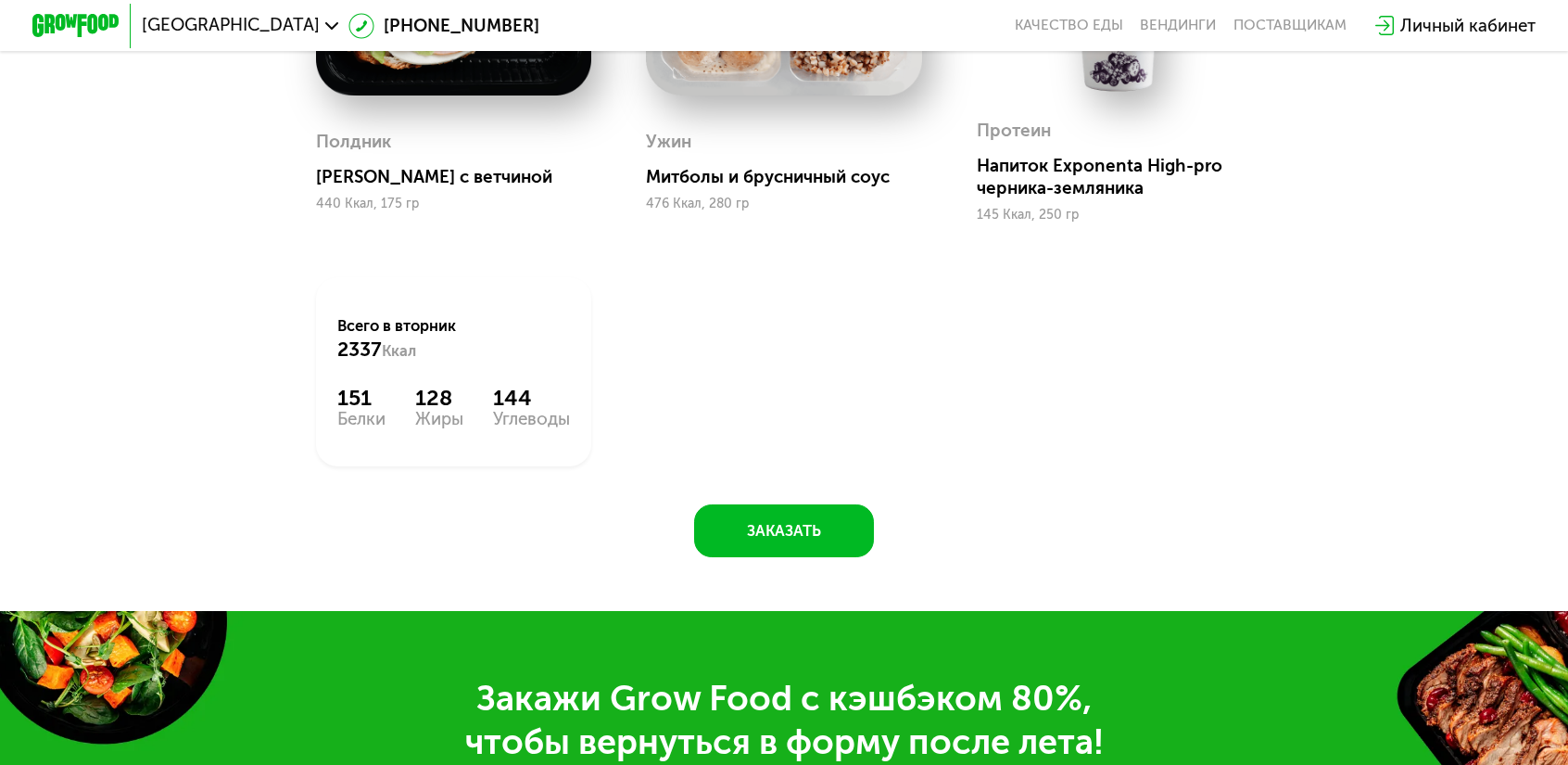
scroll to position [0, 0]
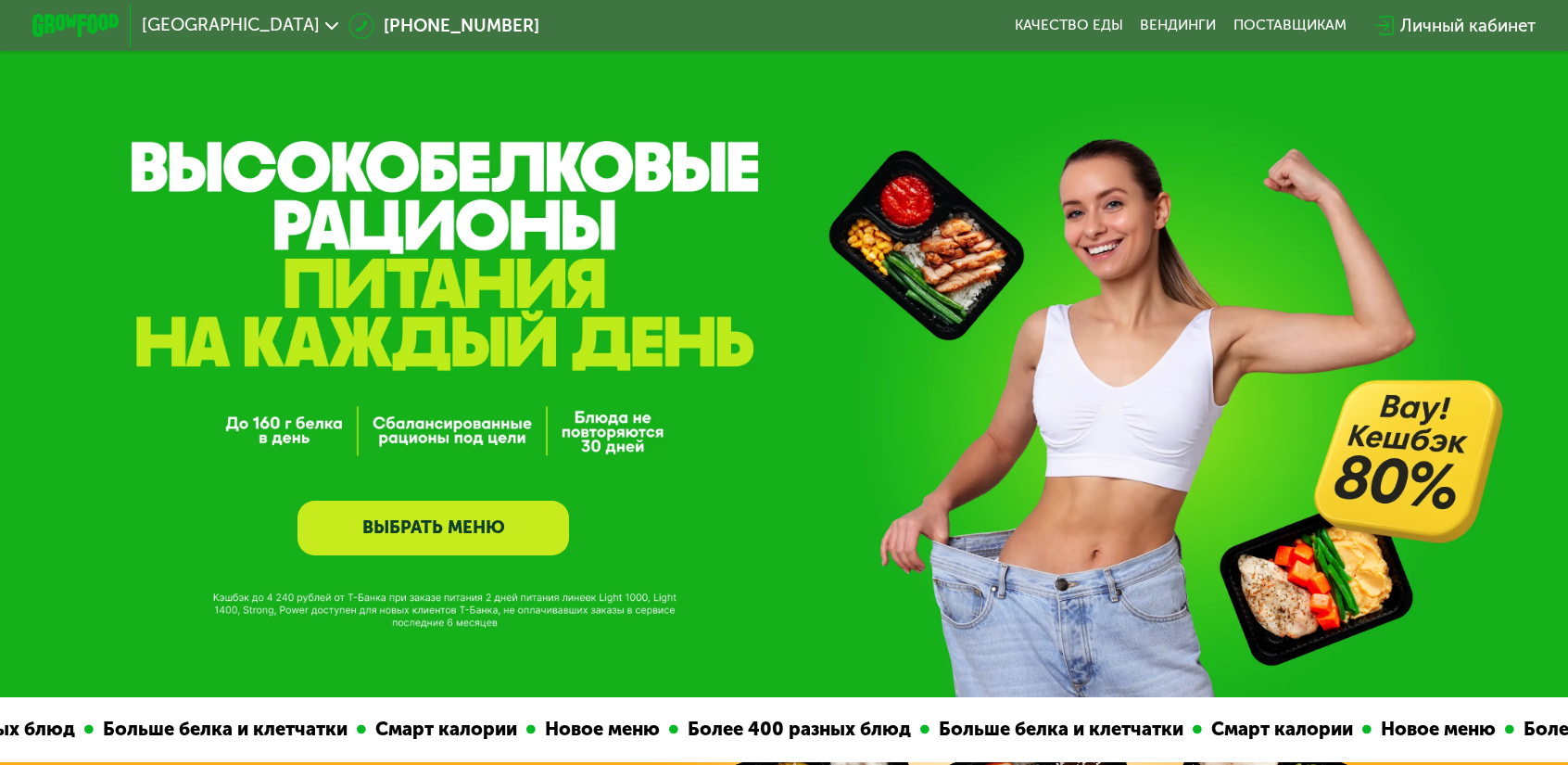
click at [1401, 16] on div "Личный кабинет" at bounding box center [1468, 26] width 135 height 26
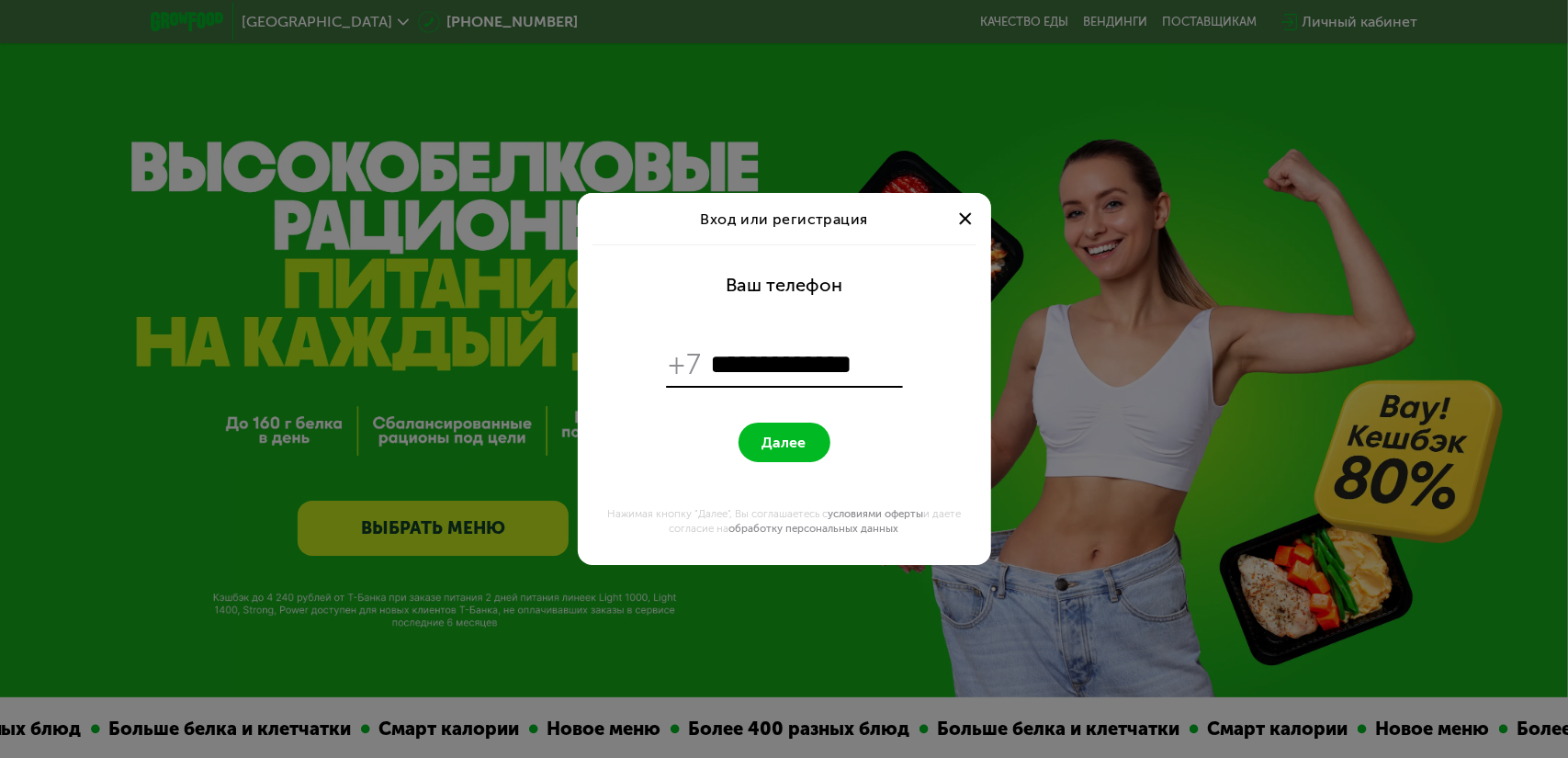
type input "**********"
click at [807, 444] on button "Далее" at bounding box center [784, 442] width 92 height 39
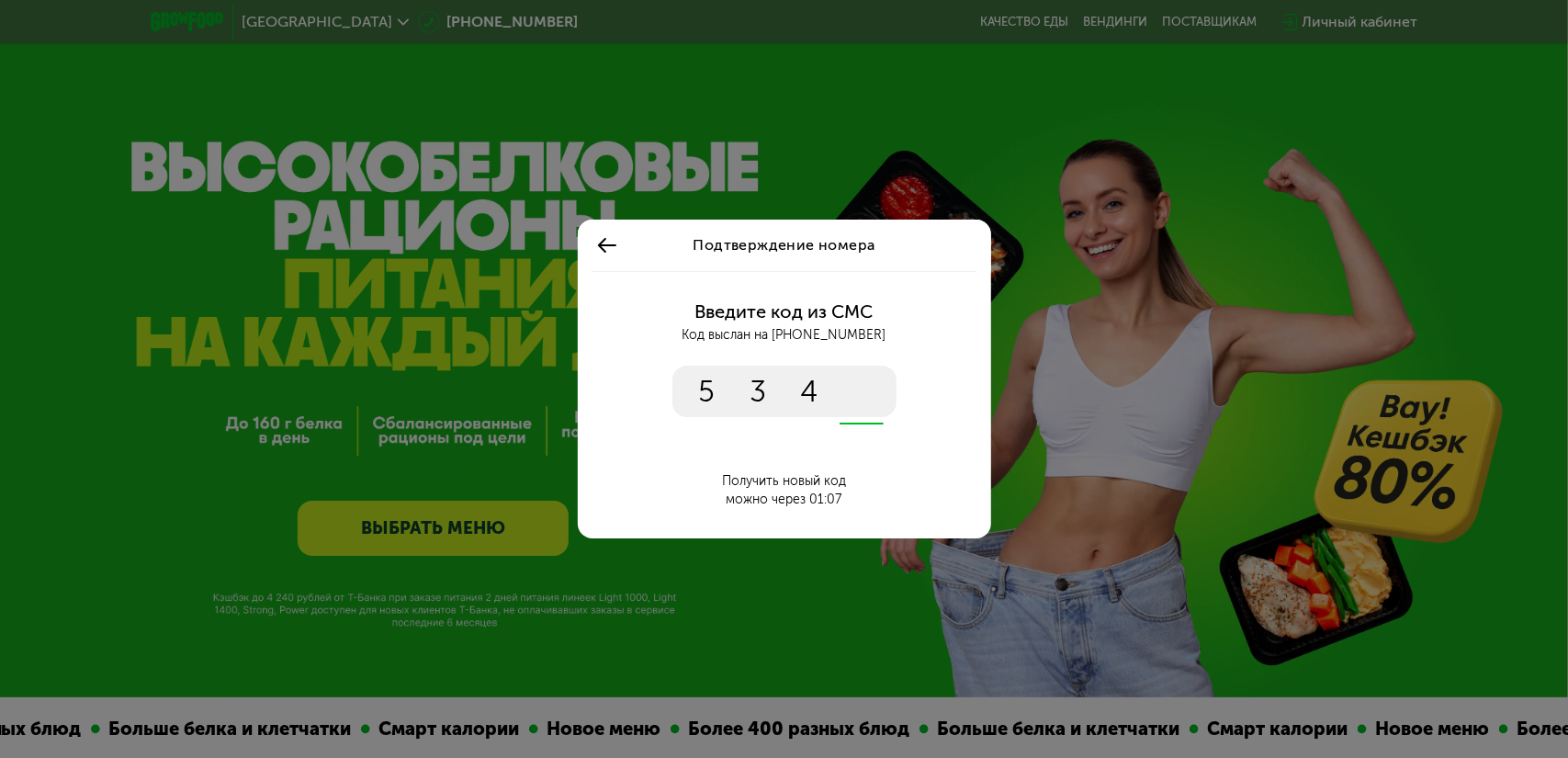
type input "****"
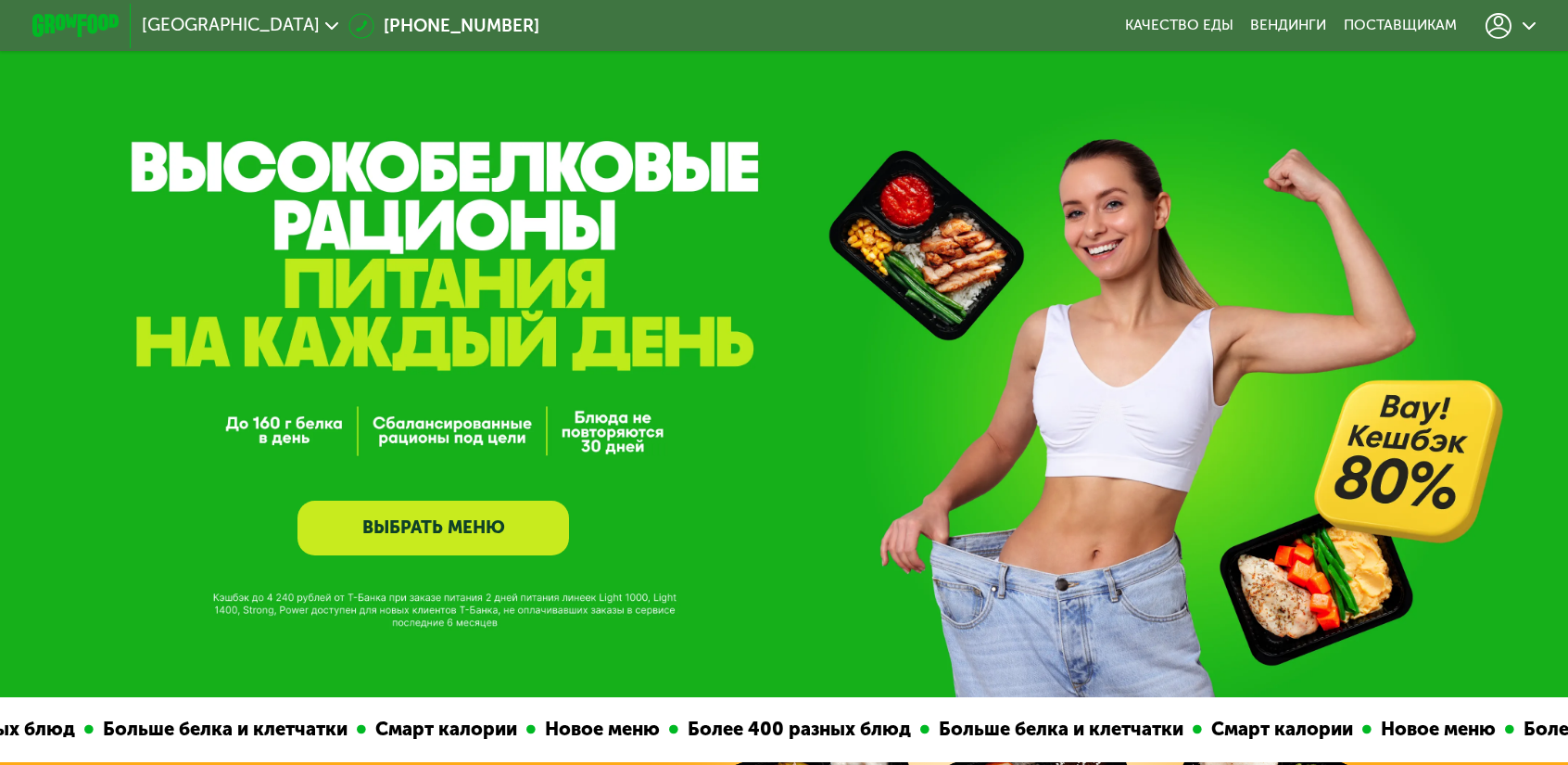
click at [1523, 22] on icon at bounding box center [1529, 26] width 13 height 13
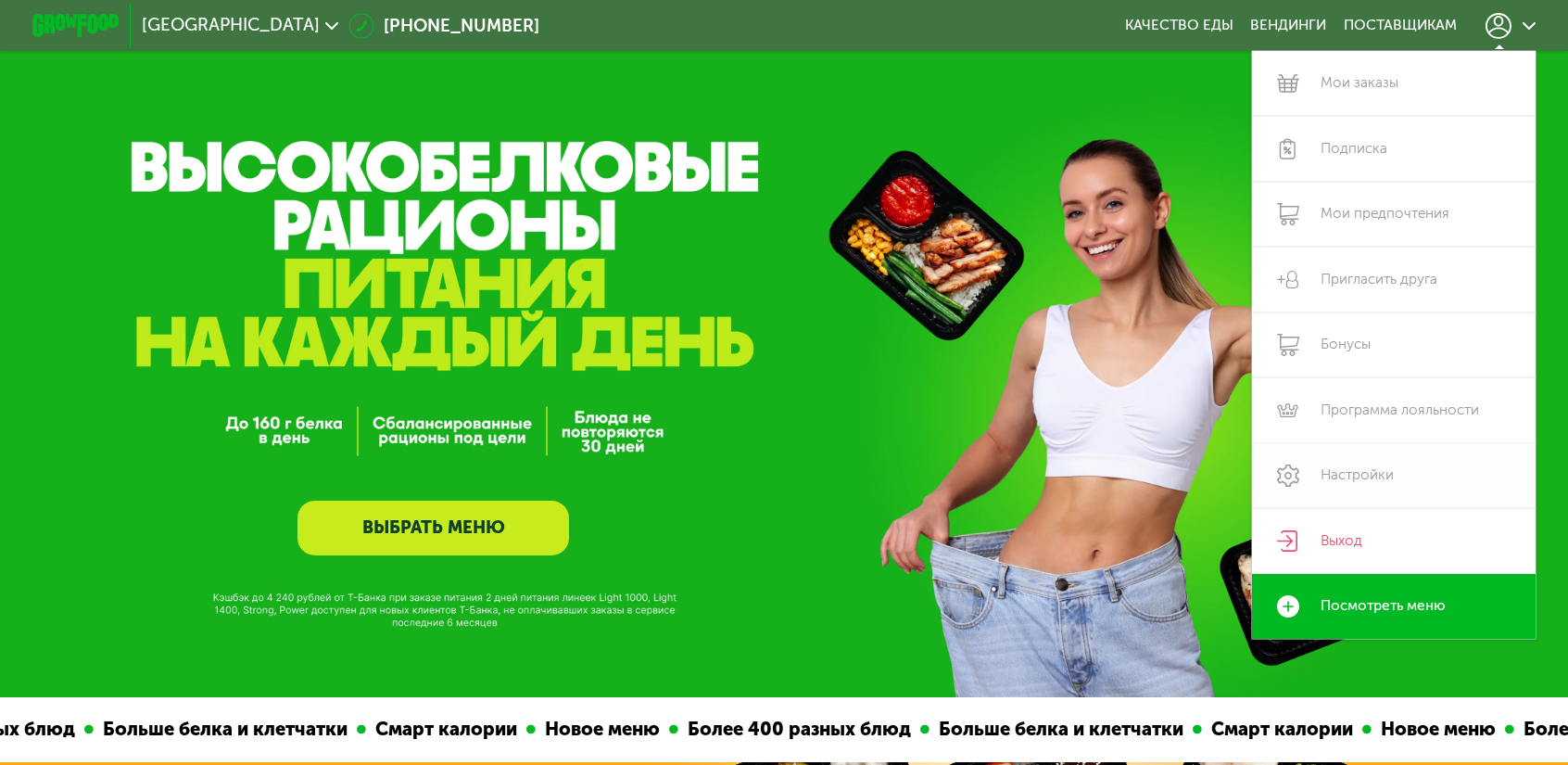
click at [1274, 443] on link "Настройки" at bounding box center [1394, 476] width 283 height 66
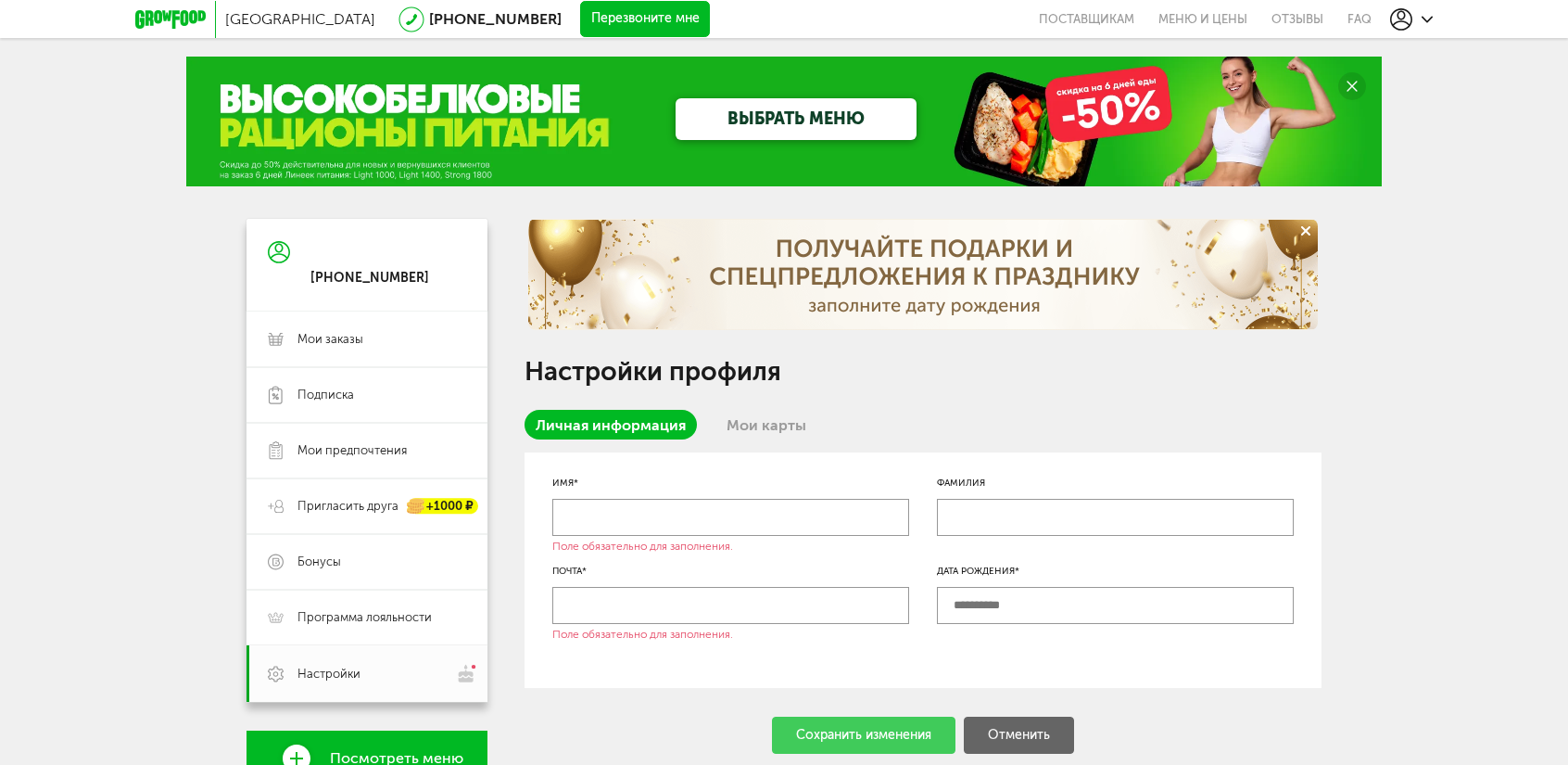
click at [775, 424] on link "Мои карты" at bounding box center [767, 424] width 102 height 30
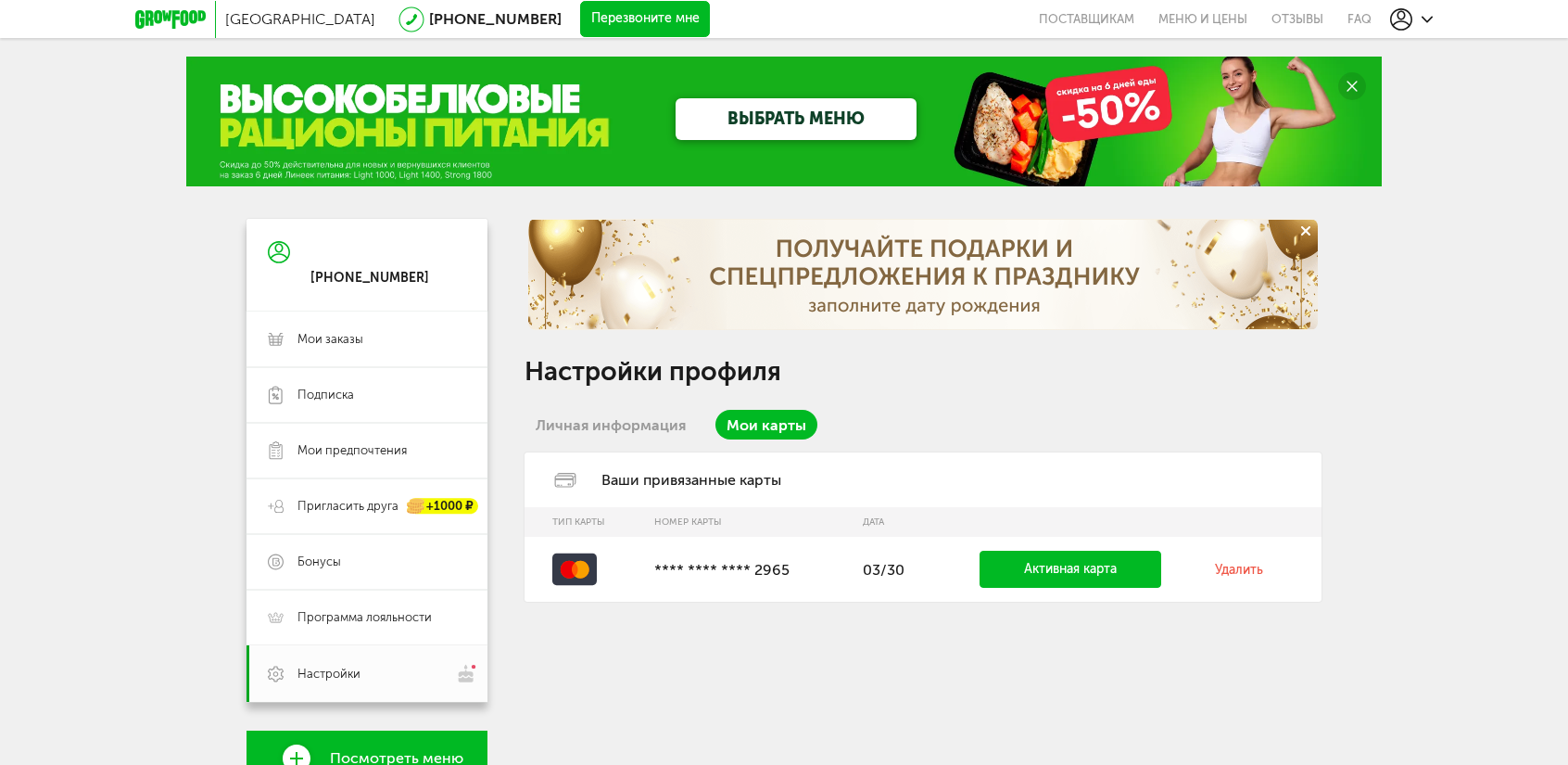
click at [638, 424] on link "Личная информация" at bounding box center [610, 424] width 172 height 30
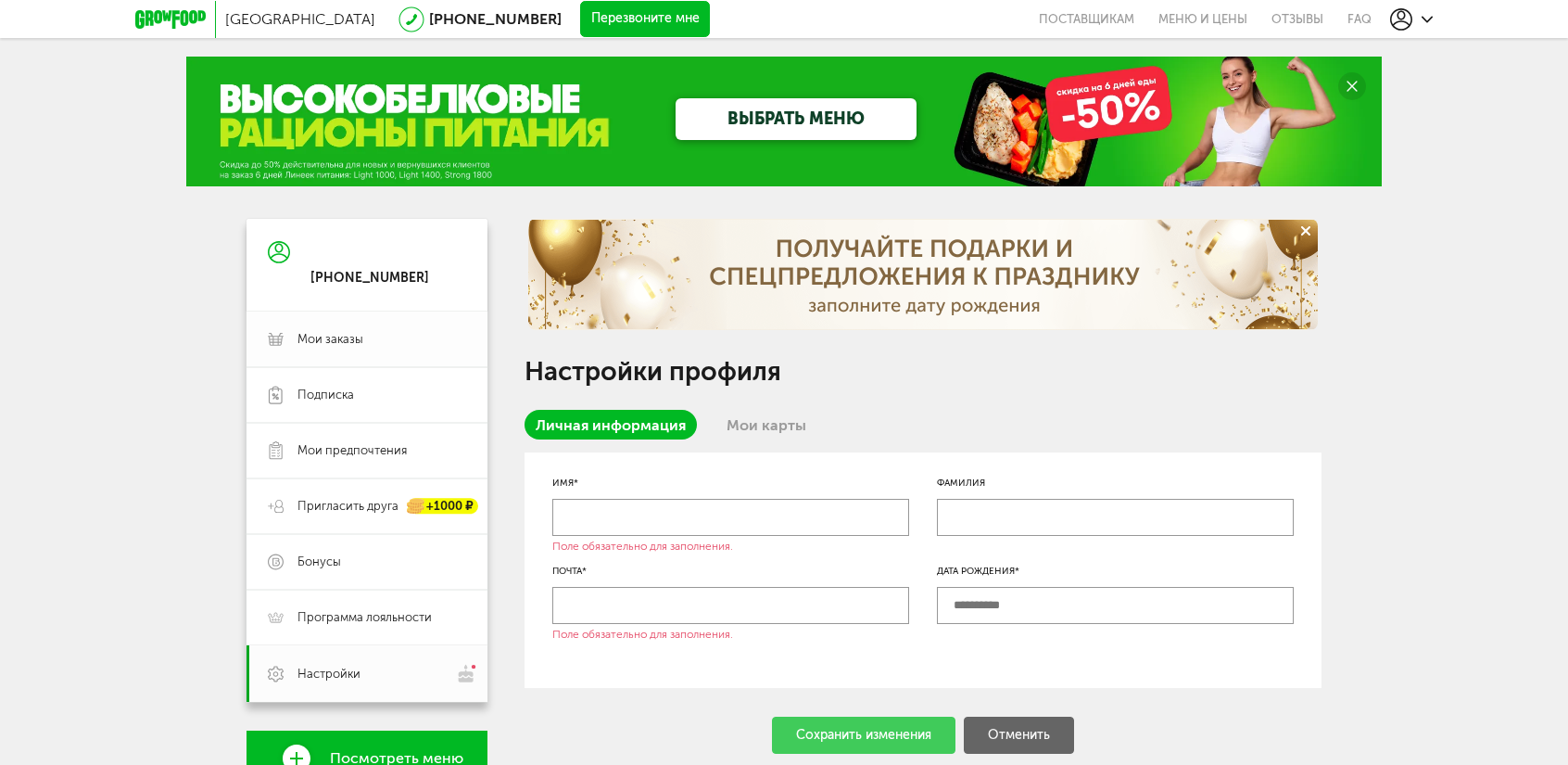
click at [346, 339] on span "Мои заказы" at bounding box center [330, 339] width 66 height 17
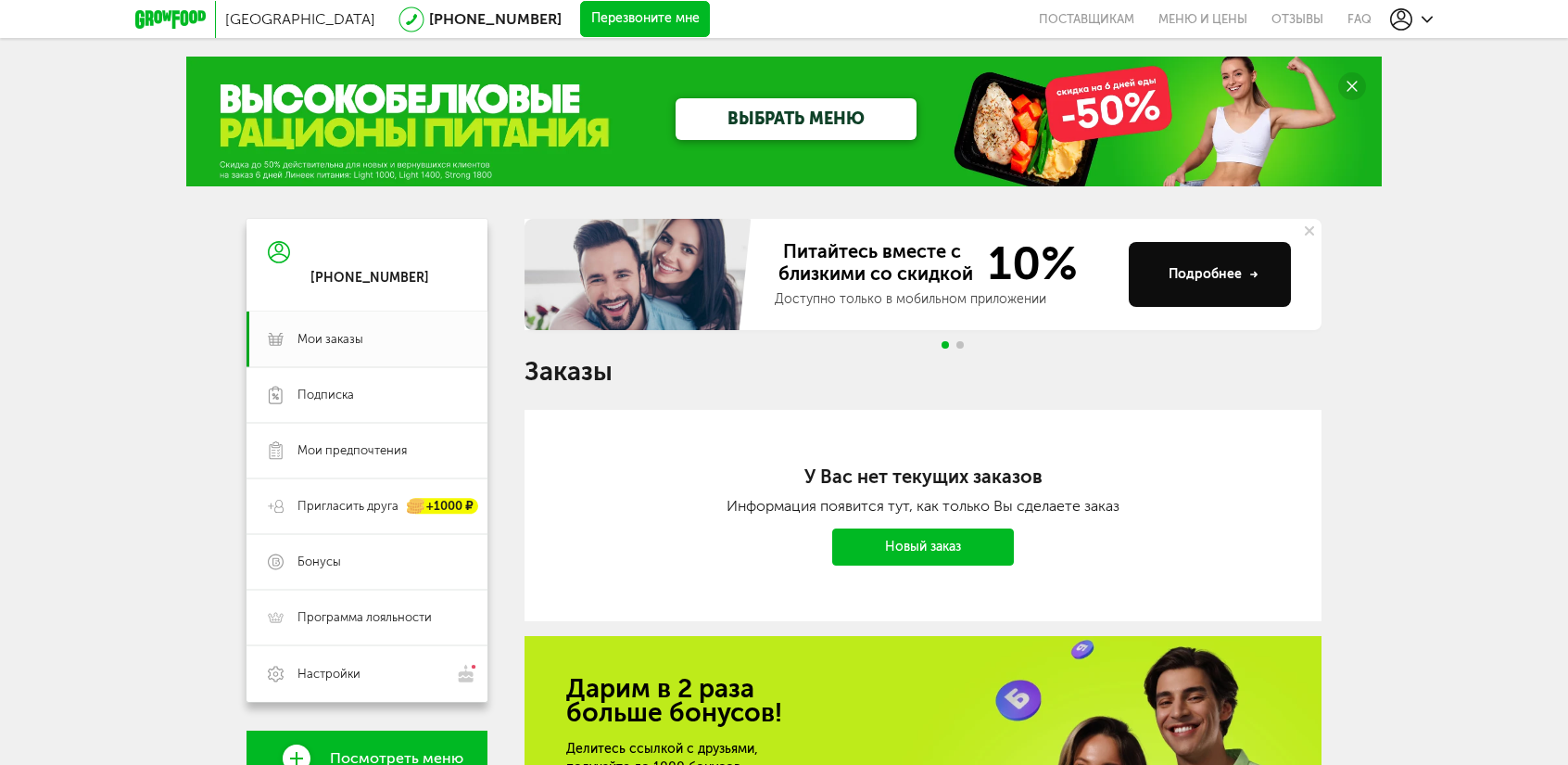
click at [1308, 227] on icon at bounding box center [1309, 230] width 9 height 9
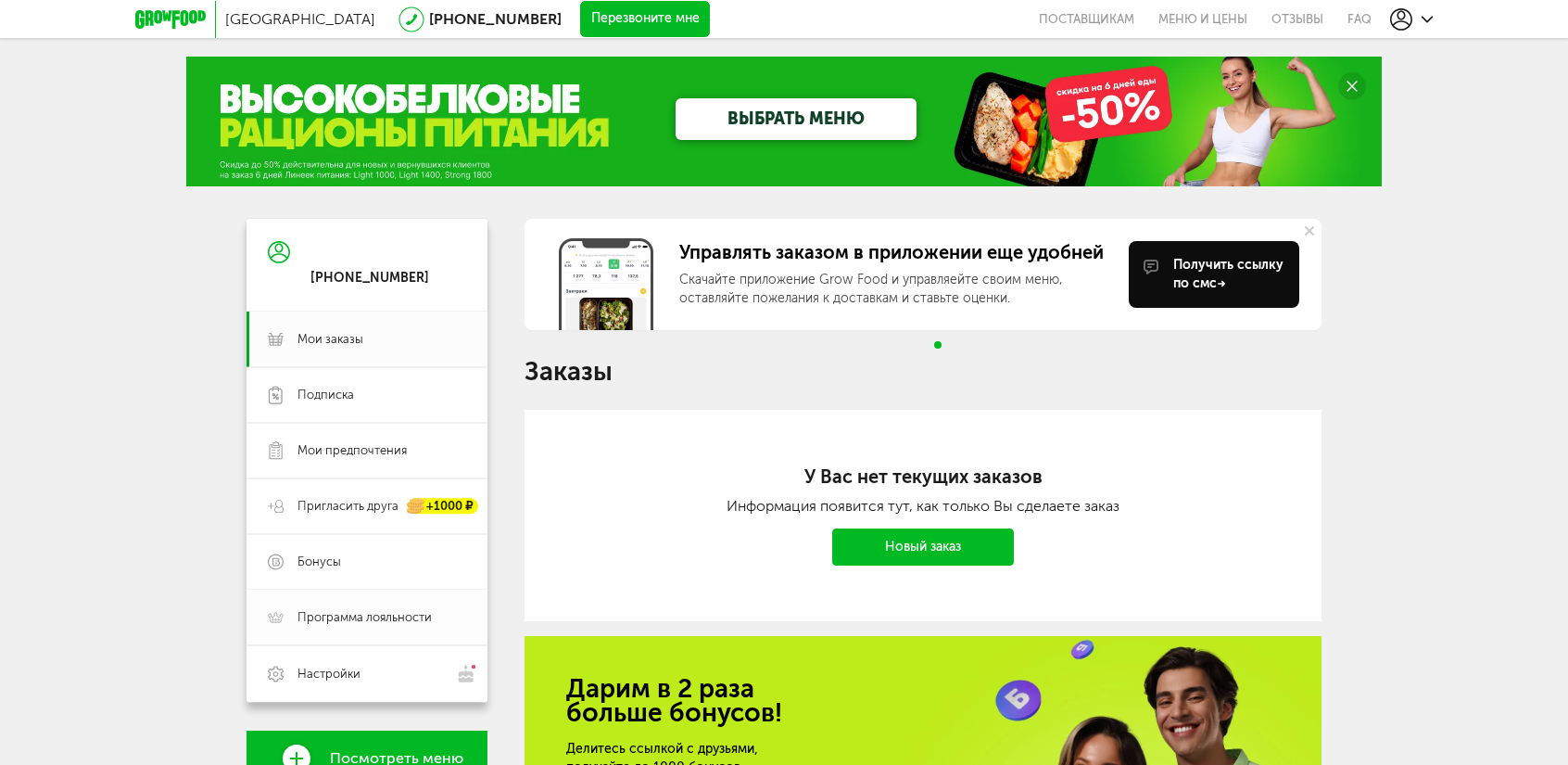
click at [319, 614] on span "Программа лояльности" at bounding box center [364, 617] width 135 height 17
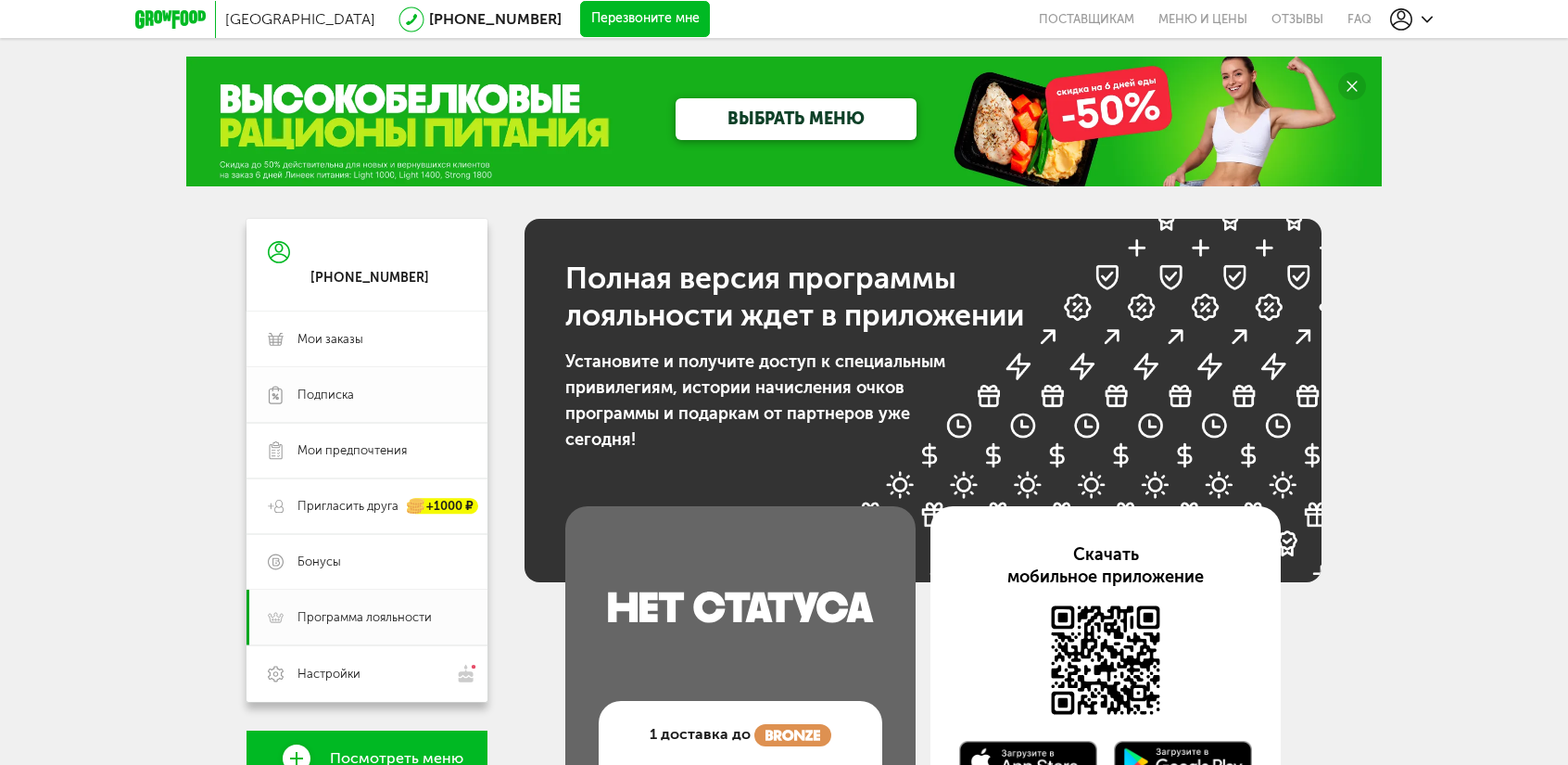
click at [337, 382] on link "Подписка" at bounding box center [366, 395] width 241 height 55
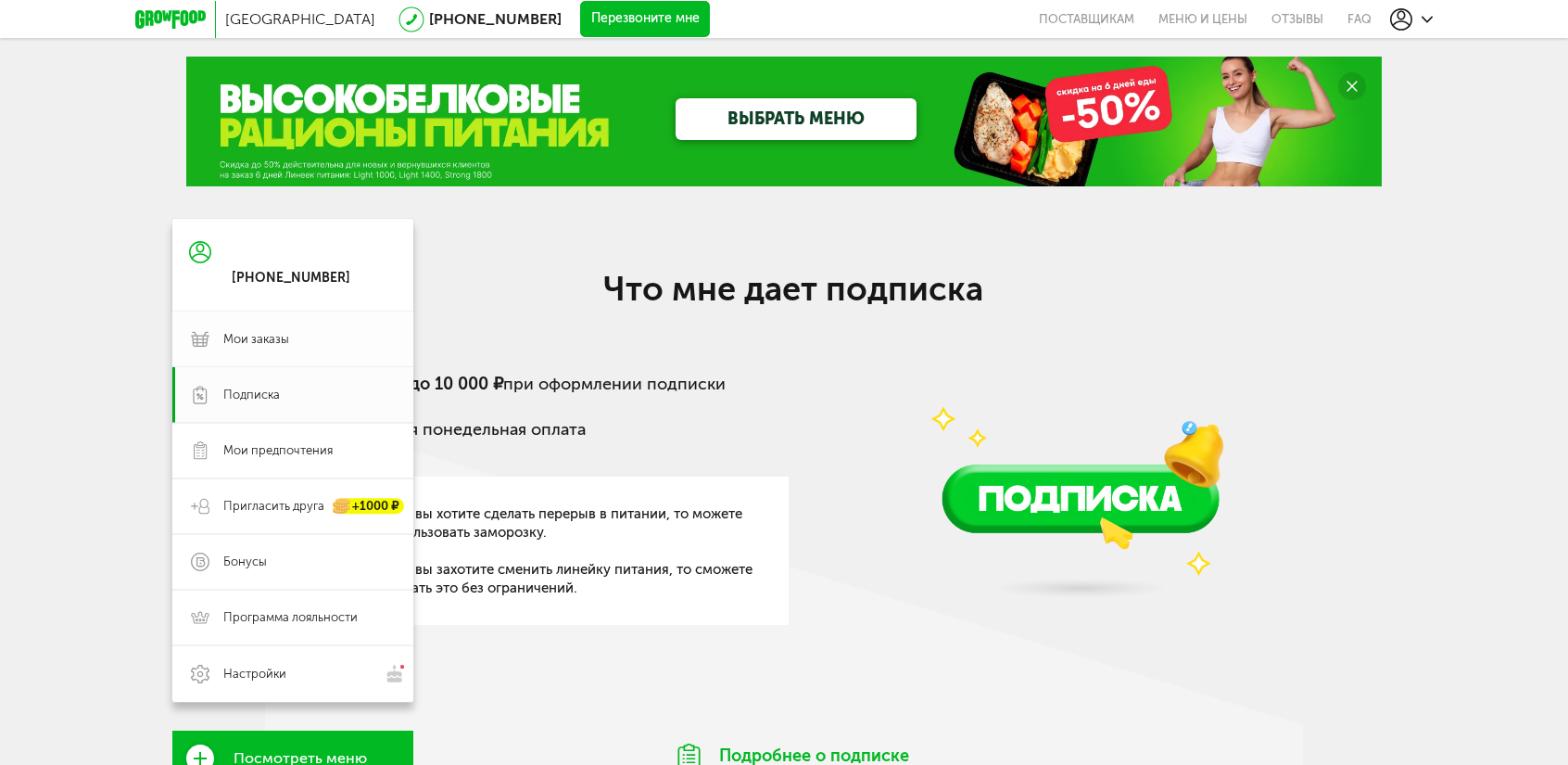
click at [242, 335] on span "Мои заказы" at bounding box center [256, 339] width 66 height 17
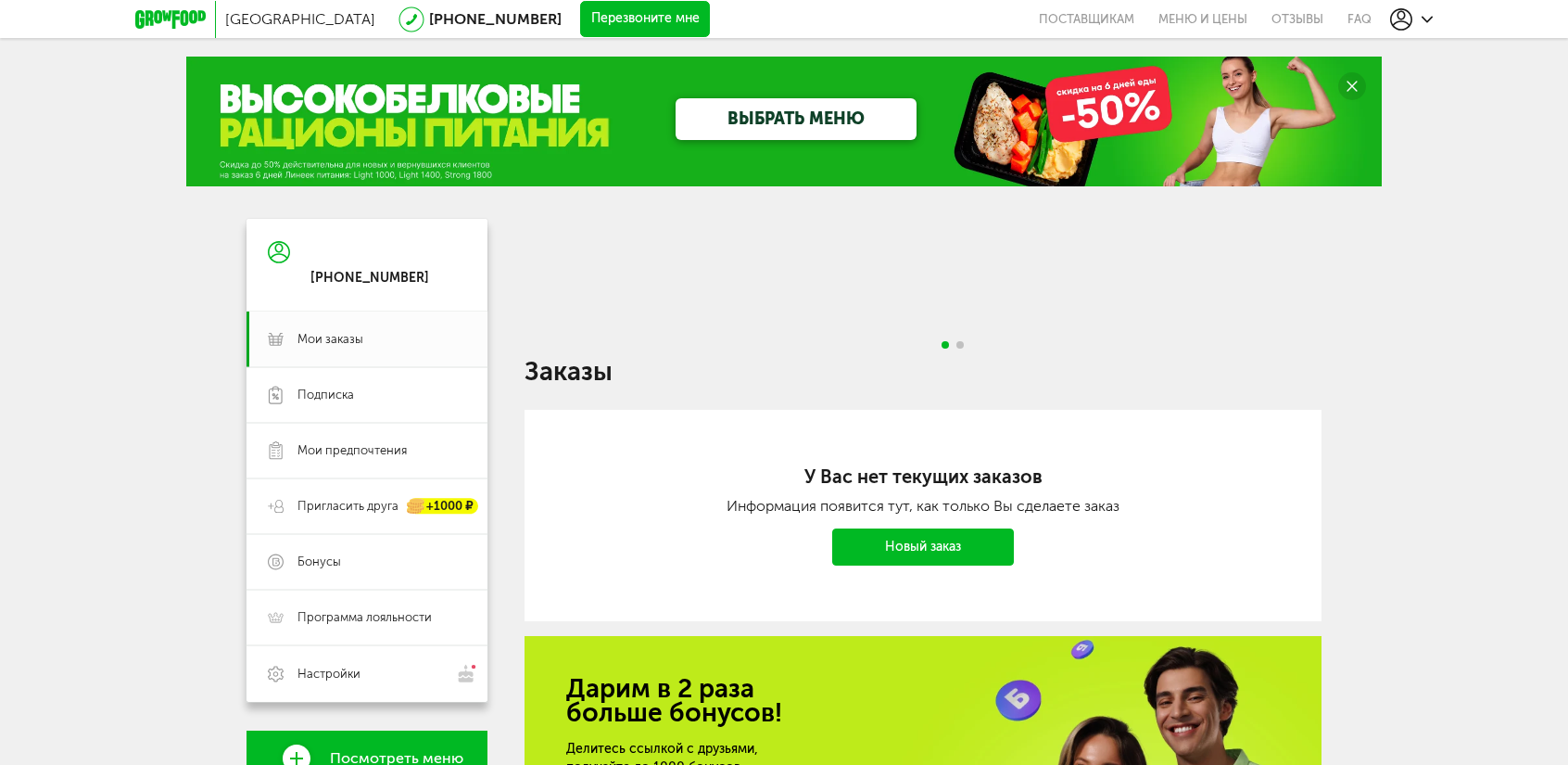
click at [291, 257] on div "[PHONE_NUMBER]" at bounding box center [366, 265] width 241 height 93
click at [268, 251] on use at bounding box center [279, 252] width 23 height 23
click at [350, 676] on span "Настройки" at bounding box center [329, 673] width 63 height 17
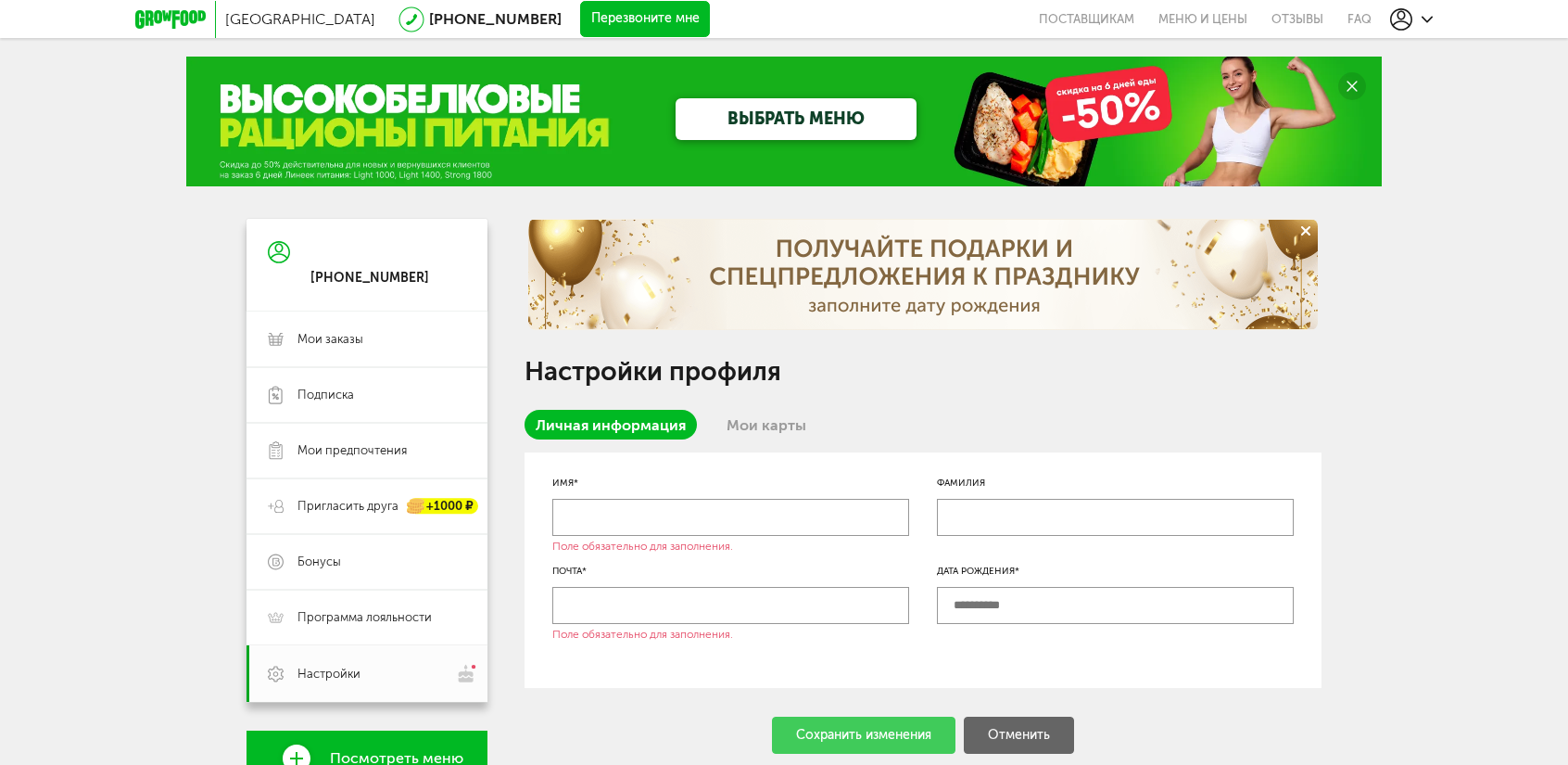
click at [749, 427] on link "Мои карты" at bounding box center [767, 424] width 102 height 30
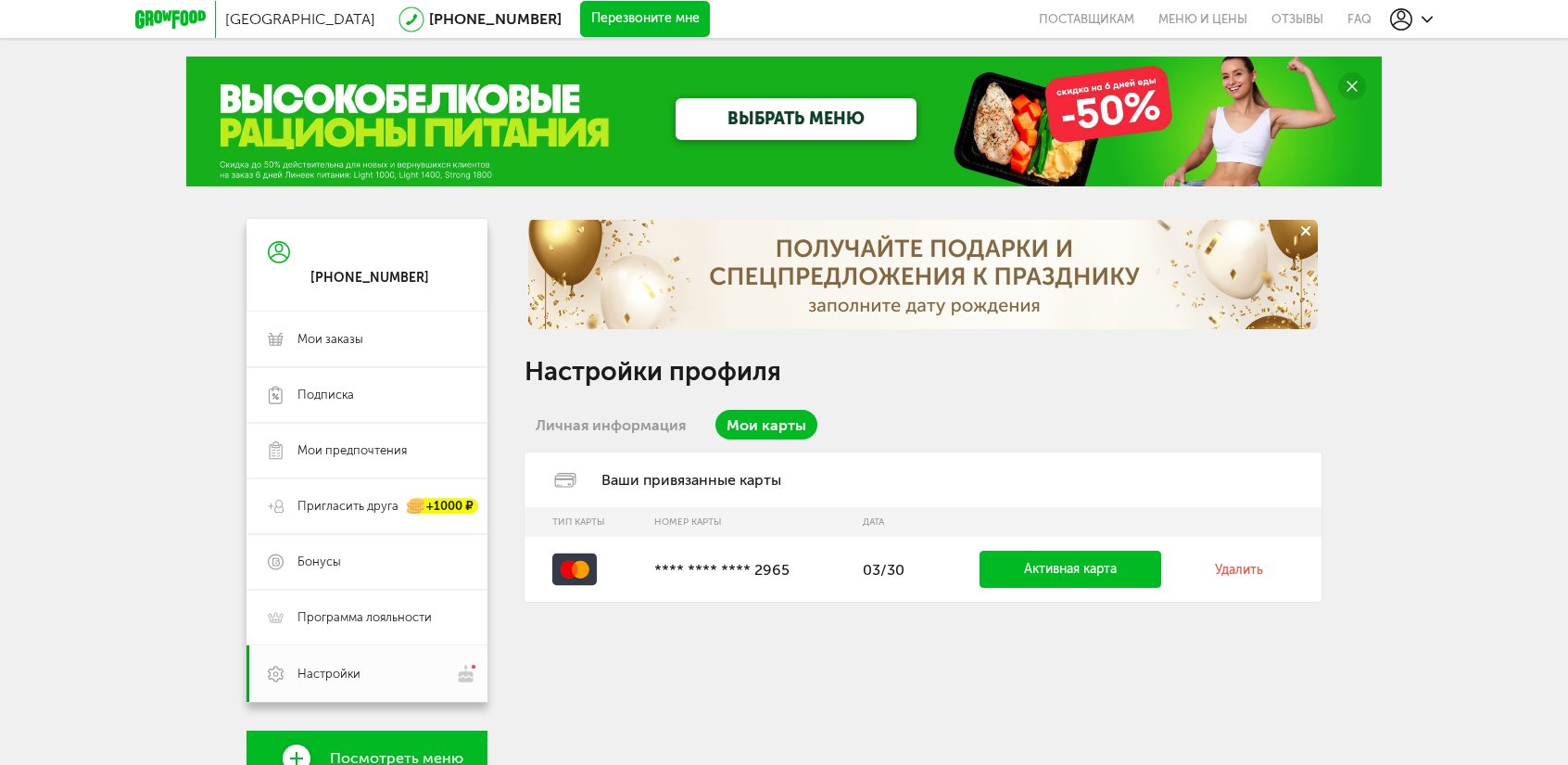
click at [586, 422] on link "Личная информация" at bounding box center [610, 424] width 172 height 30
